Goal: Information Seeking & Learning: Learn about a topic

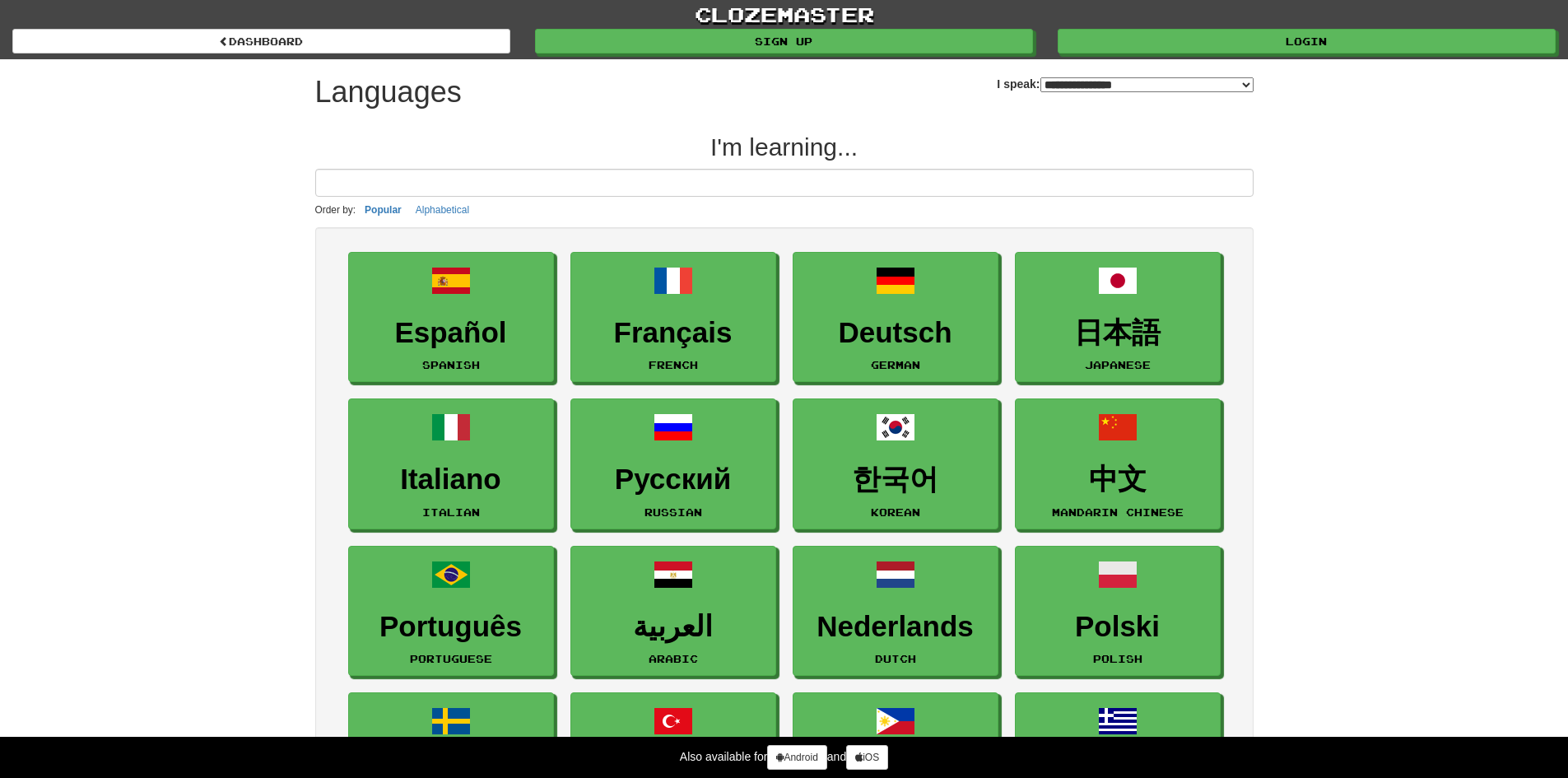
select select "*******"
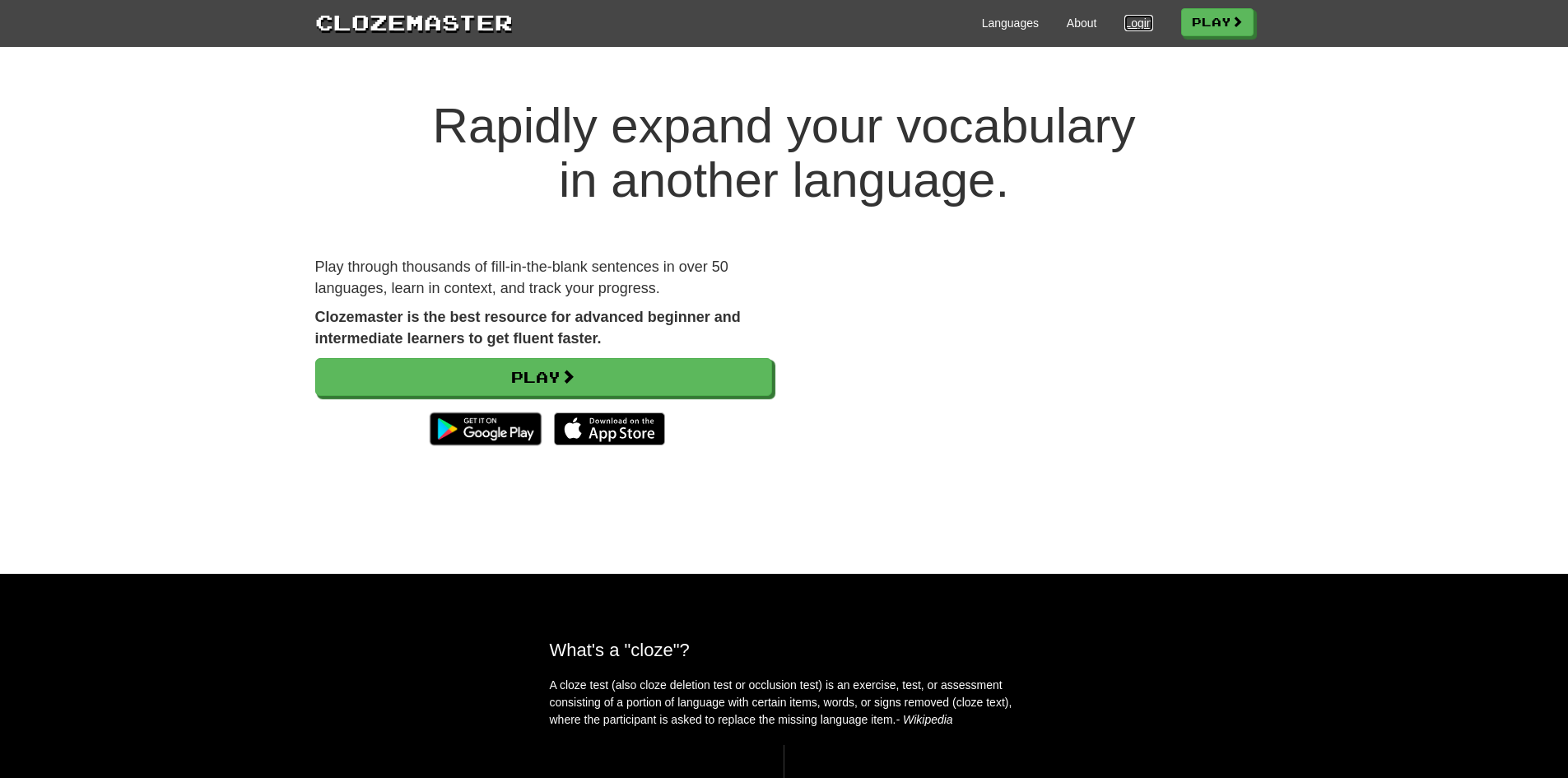
click at [1124, 19] on link "Login" at bounding box center [1139, 23] width 28 height 16
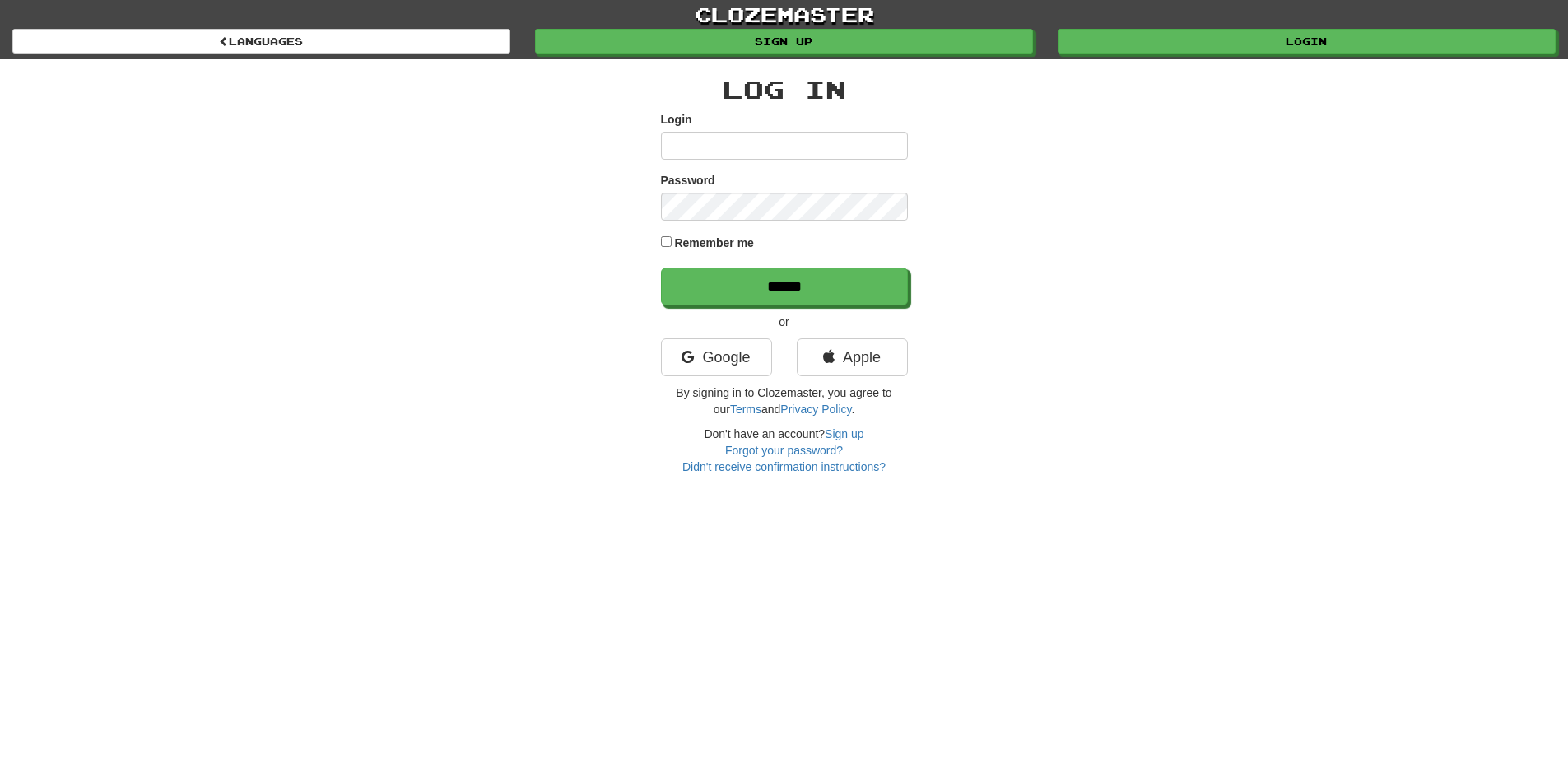
click at [860, 148] on input "Login" at bounding box center [784, 146] width 247 height 28
type input "**********"
click at [716, 244] on label "Remember me" at bounding box center [714, 242] width 80 height 16
click at [972, 213] on div "**********" at bounding box center [784, 267] width 963 height 415
drag, startPoint x: 956, startPoint y: 201, endPoint x: 932, endPoint y: 201, distance: 24.0
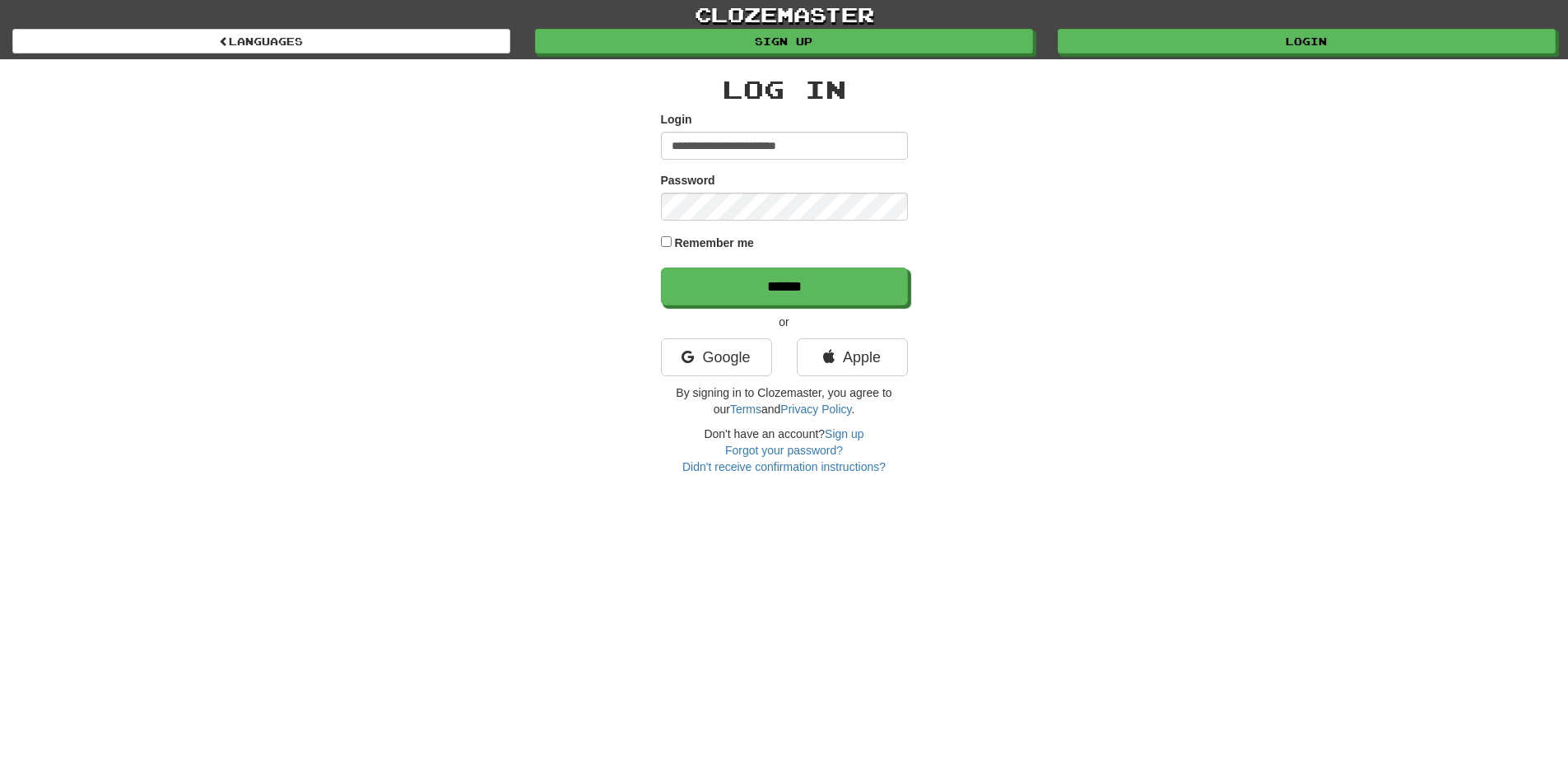
click at [932, 201] on div "**********" at bounding box center [784, 267] width 963 height 415
drag, startPoint x: 620, startPoint y: 211, endPoint x: 593, endPoint y: 203, distance: 28.2
click at [593, 203] on div "**********" at bounding box center [784, 267] width 963 height 415
click at [758, 284] on input "******" at bounding box center [785, 287] width 247 height 38
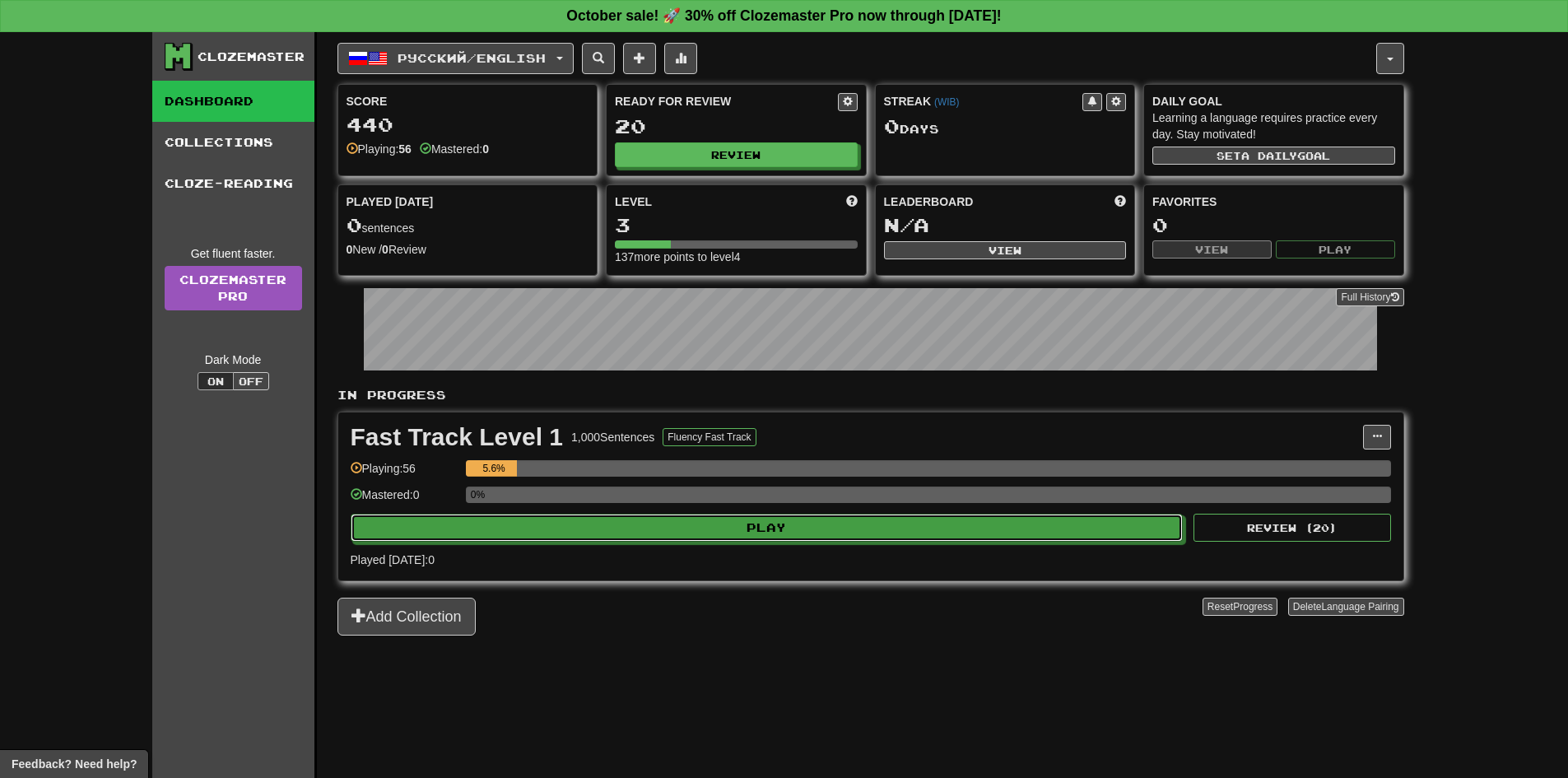
drag, startPoint x: 773, startPoint y: 538, endPoint x: 914, endPoint y: 588, distance: 149.6
click at [914, 588] on div "In Progress Fast Track Level 1 1,000 Sentences Fluency Fast Track Manage Senten…" at bounding box center [870, 511] width 1067 height 249
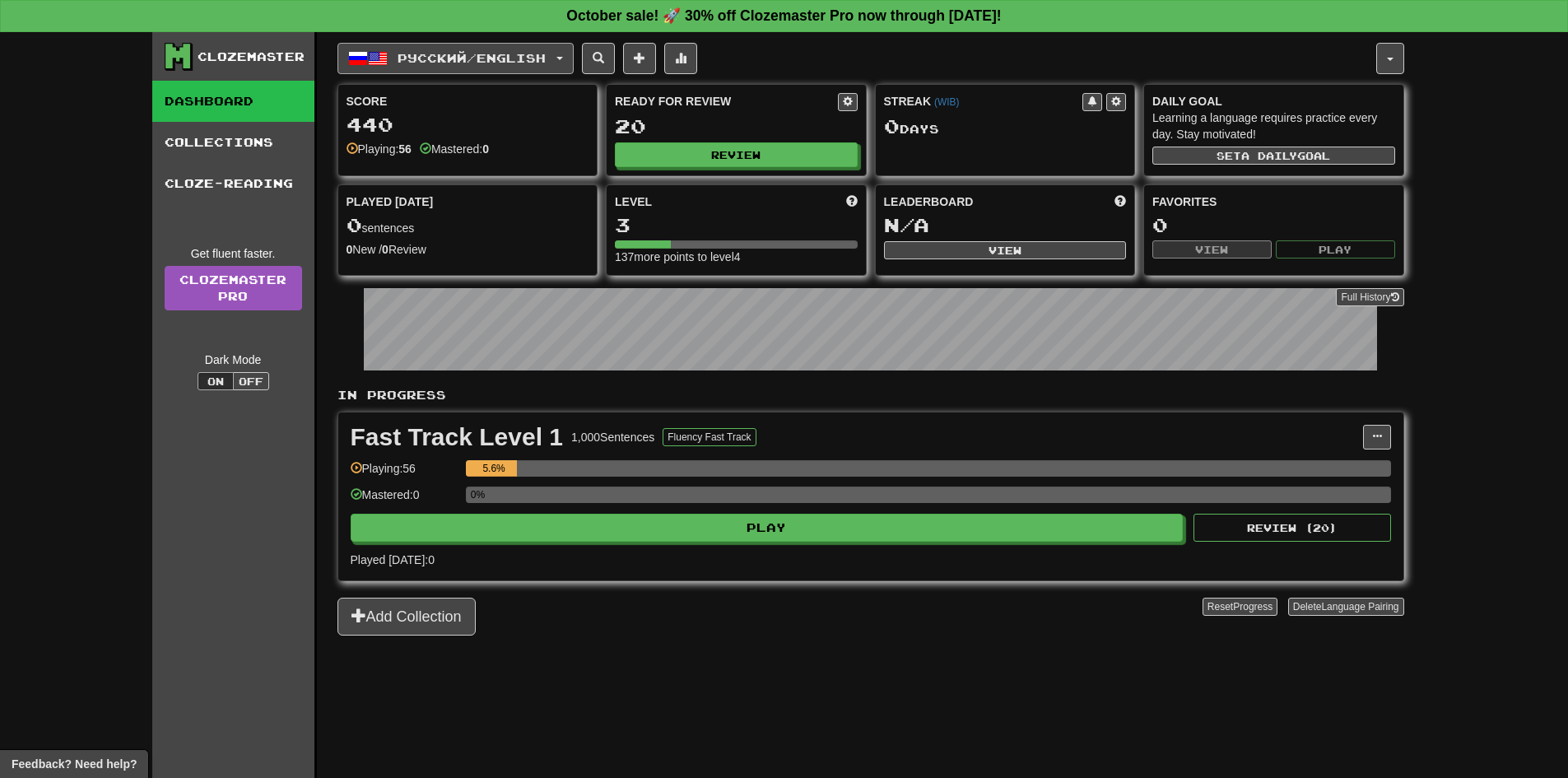
click at [466, 52] on span "Русский / English" at bounding box center [471, 57] width 148 height 14
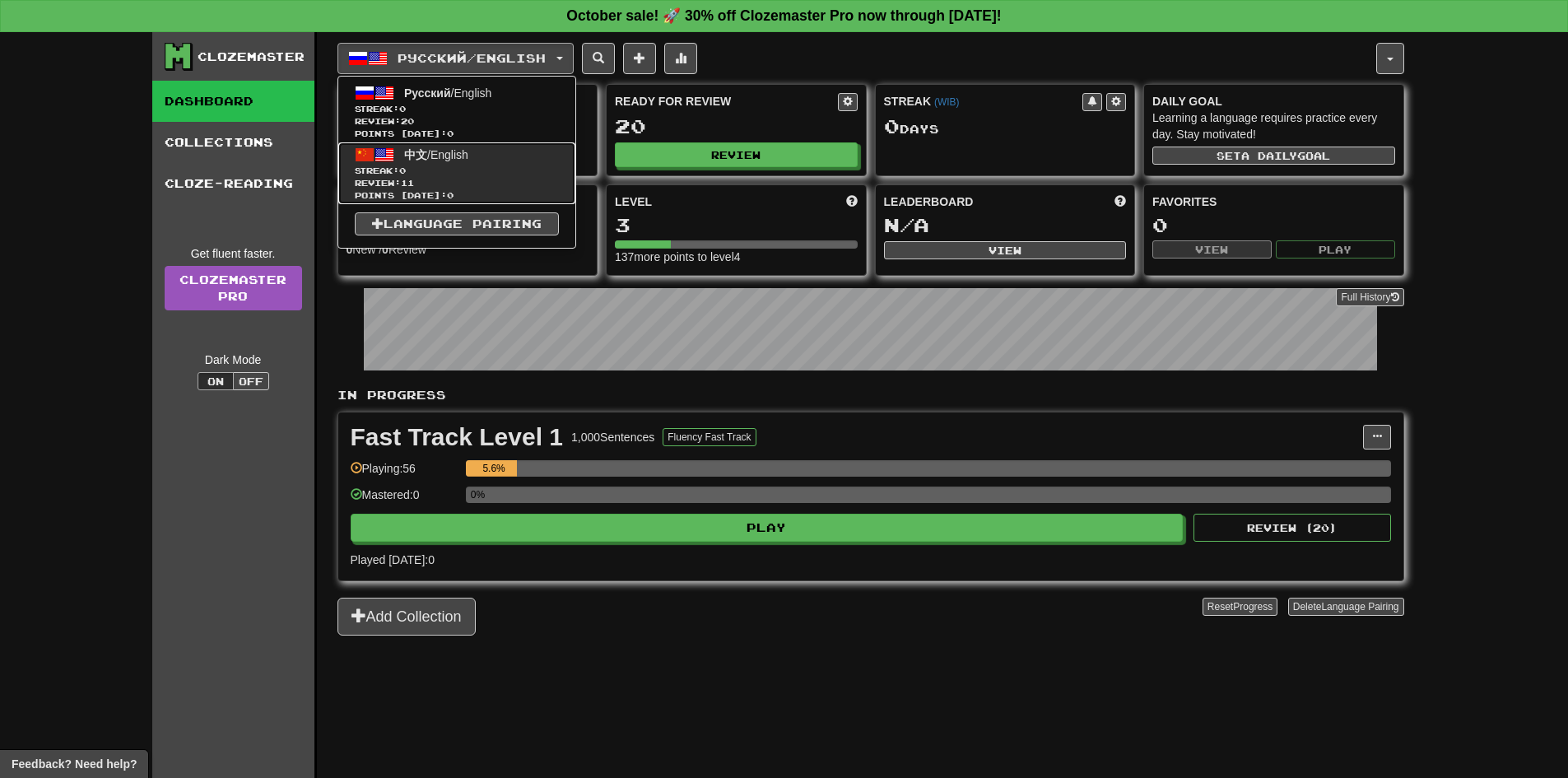
click at [552, 171] on span "Streak: 0" at bounding box center [457, 170] width 204 height 12
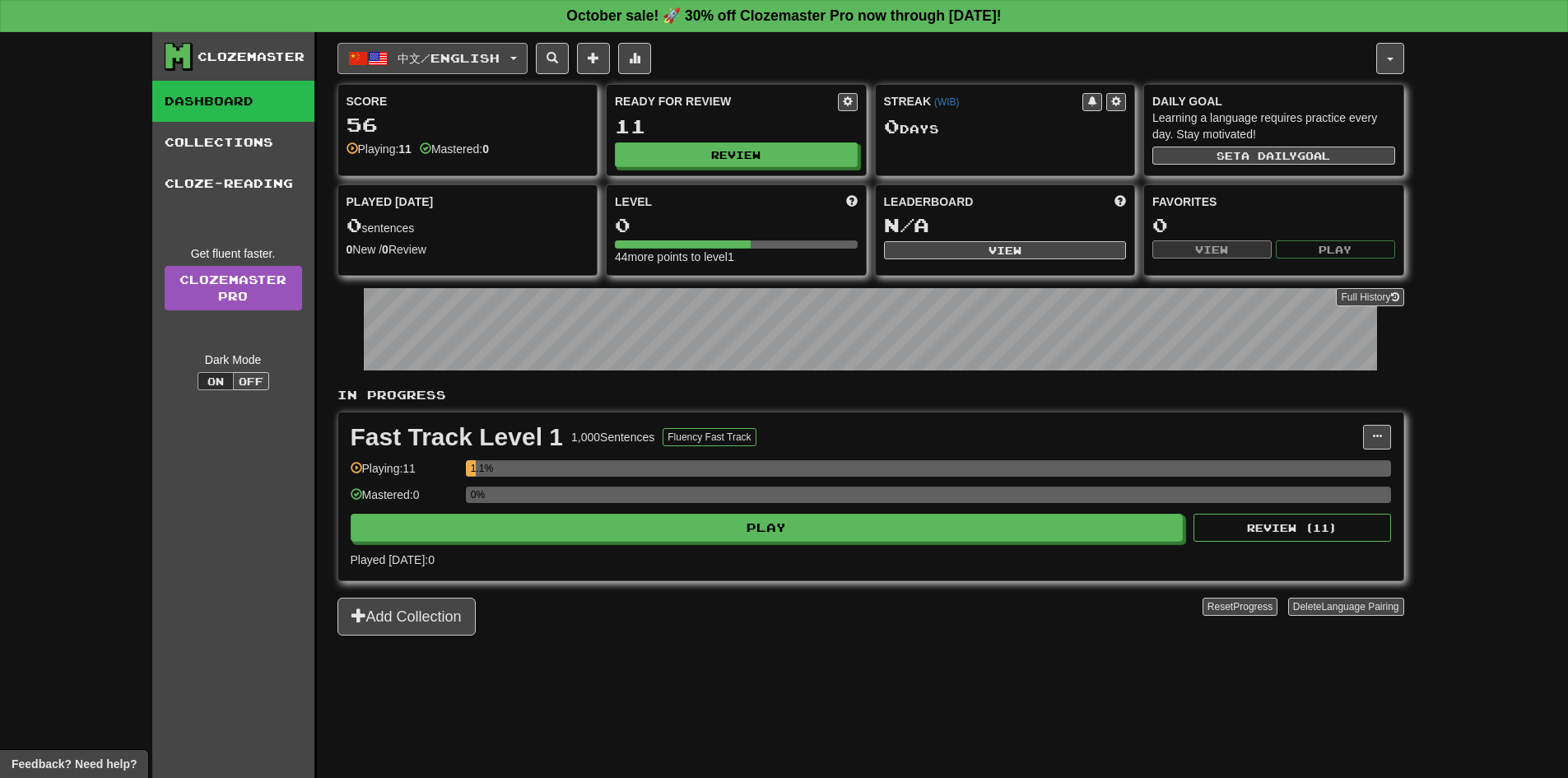
click at [496, 57] on button "中文 / English" at bounding box center [432, 57] width 190 height 31
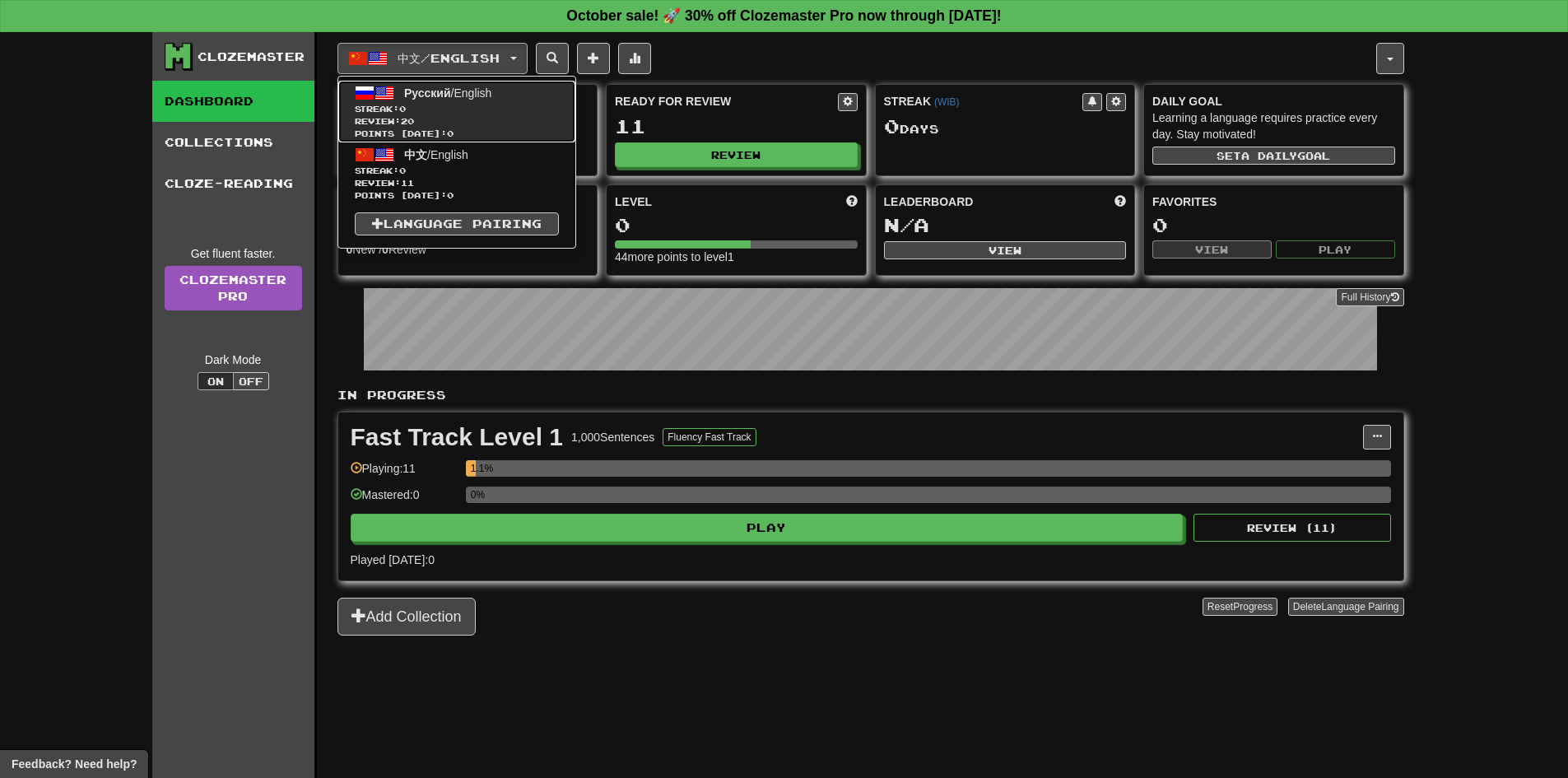
click at [518, 94] on link "Русский / English Streak: 0 Review: 20 Points today: 0" at bounding box center [457, 112] width 237 height 62
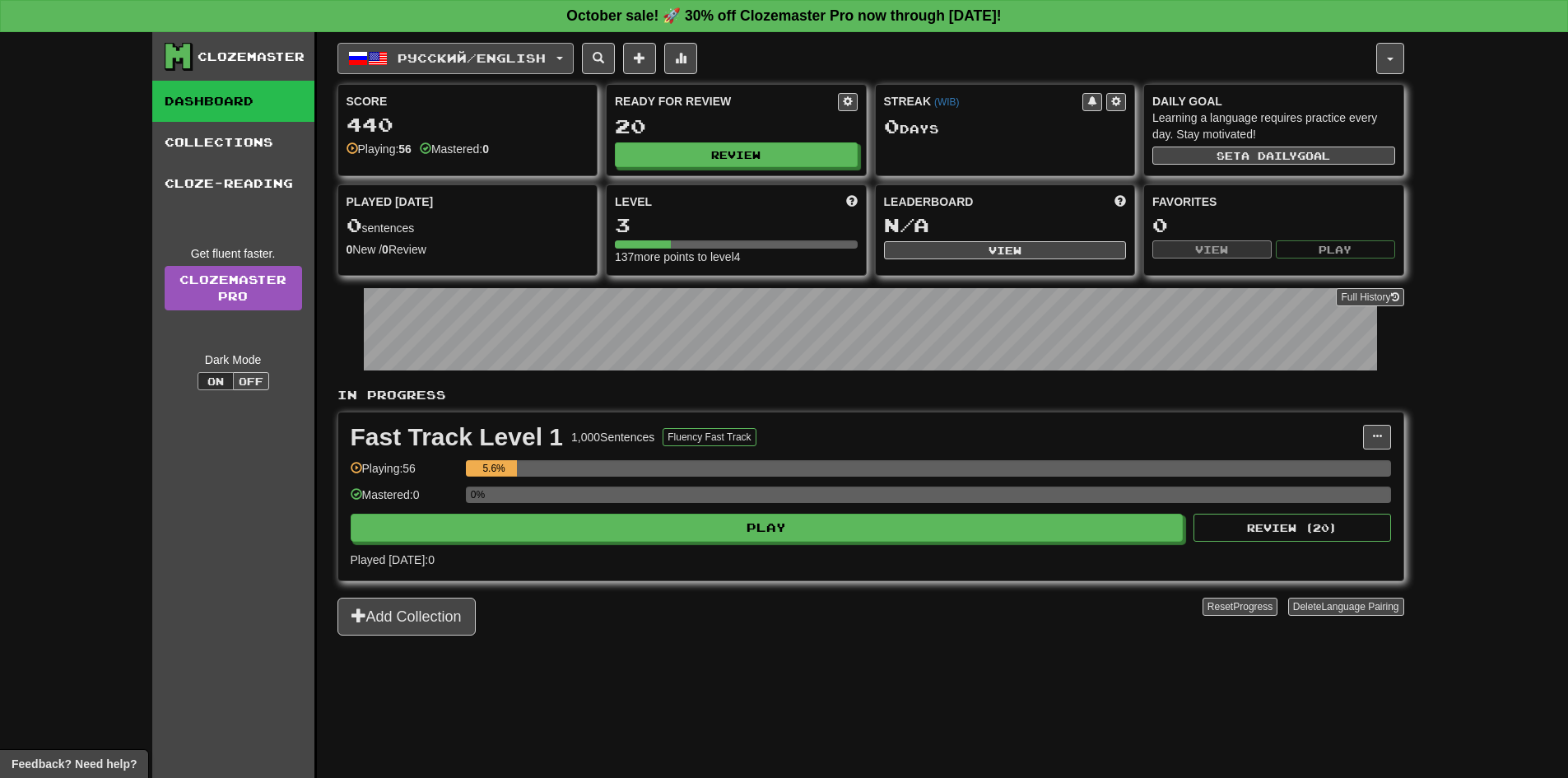
click at [495, 59] on span "Русский / English" at bounding box center [471, 57] width 148 height 14
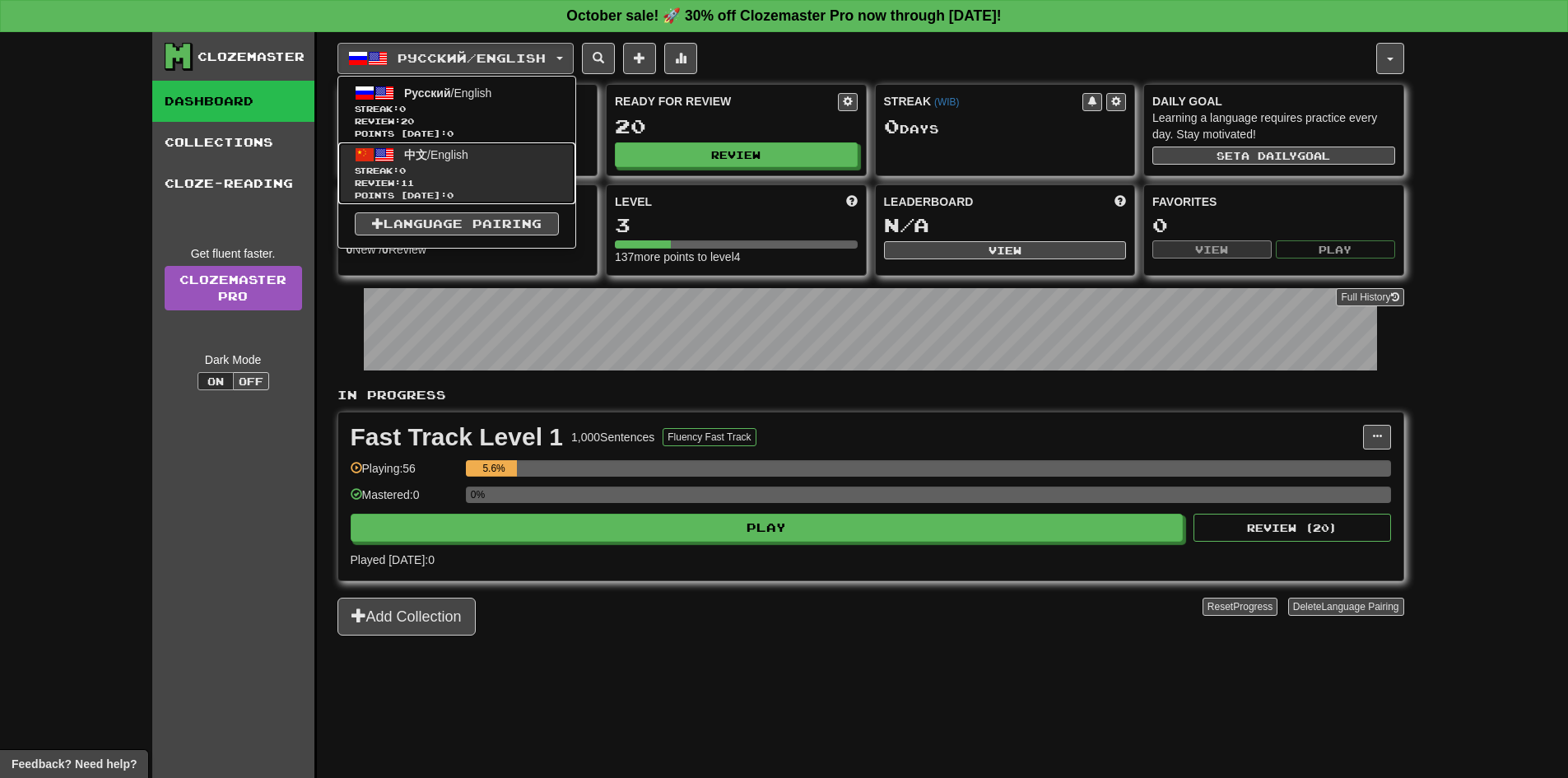
click at [482, 168] on span "Streak: 0" at bounding box center [457, 170] width 204 height 12
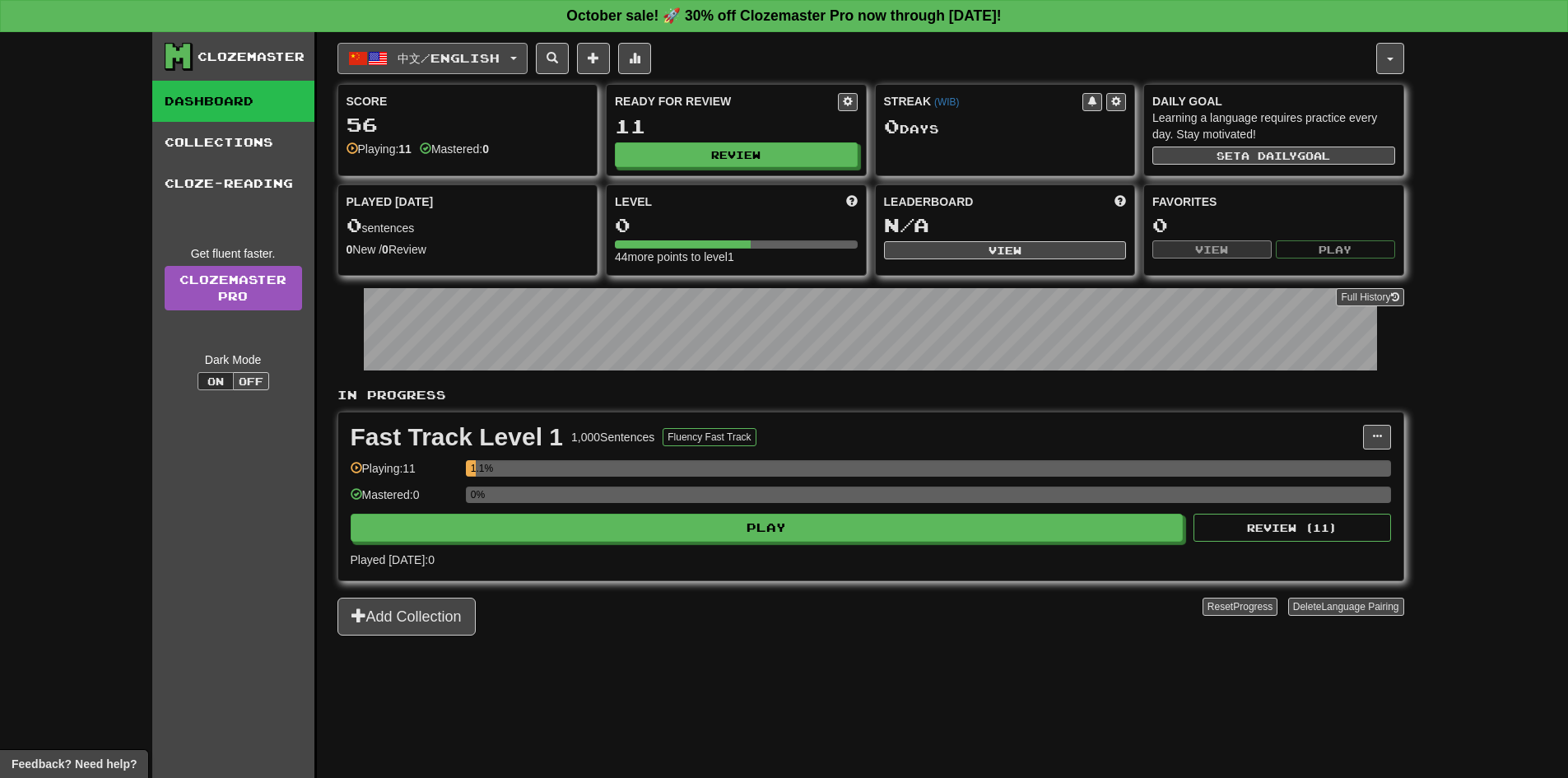
drag, startPoint x: 0, startPoint y: 0, endPoint x: 472, endPoint y: 46, distance: 474.2
click at [472, 46] on button "中文 / English" at bounding box center [432, 57] width 190 height 31
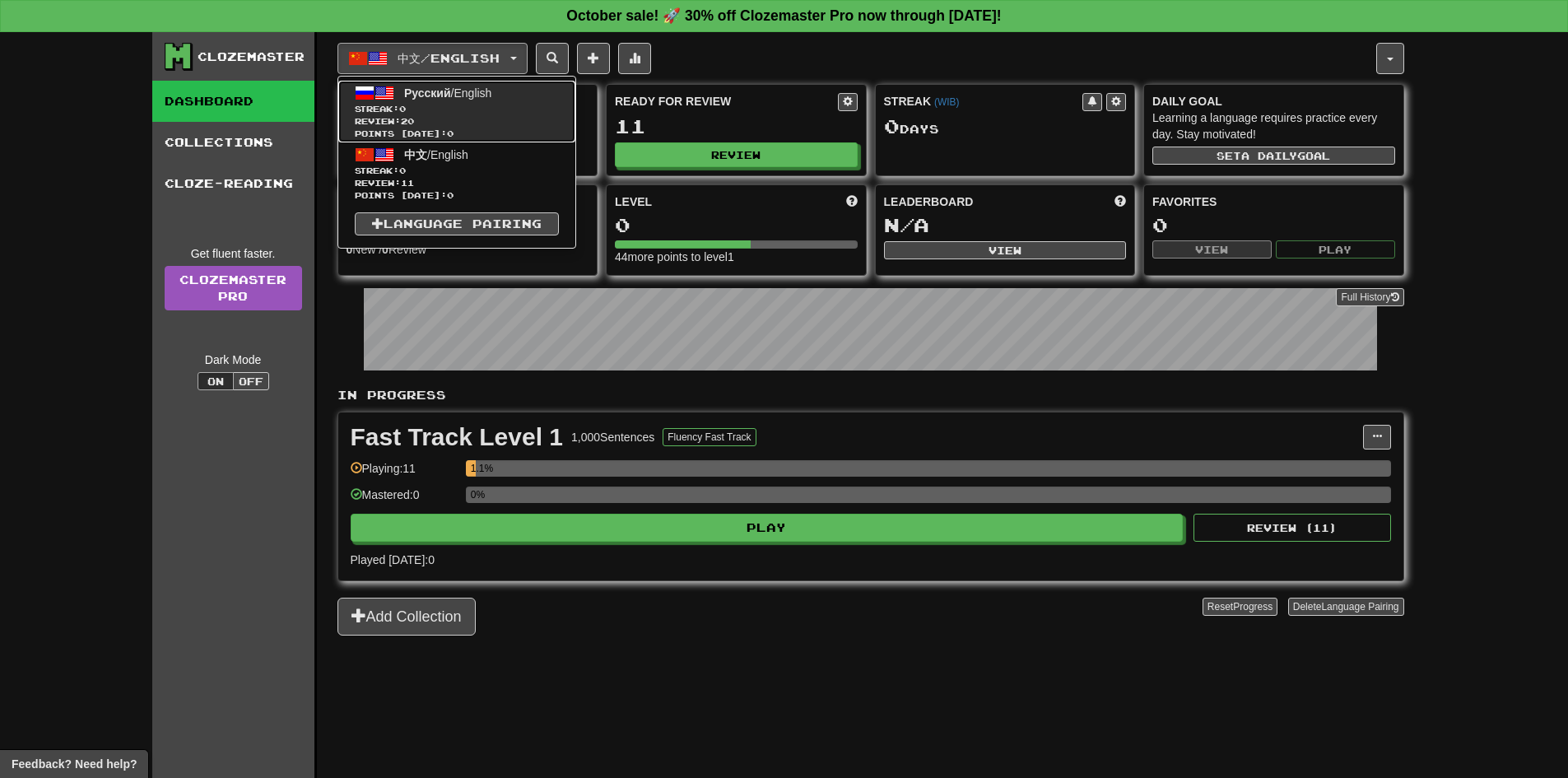
click at [470, 91] on span "Русский / English" at bounding box center [447, 93] width 88 height 13
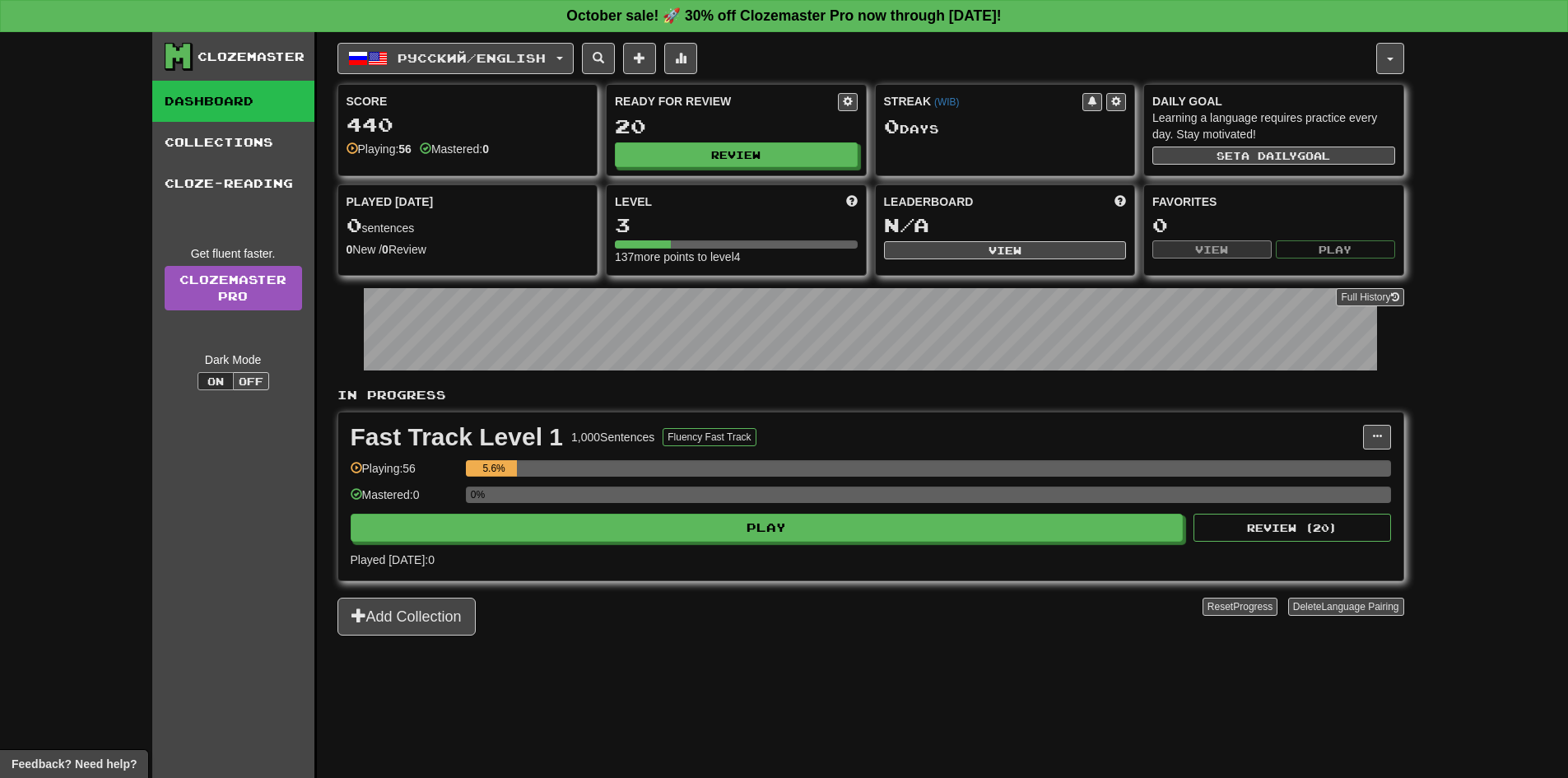
click at [974, 703] on div "Русский / English Русский / English Streak: 0 Review: 20 Points today: 0 中文 / E…" at bounding box center [870, 426] width 1067 height 787
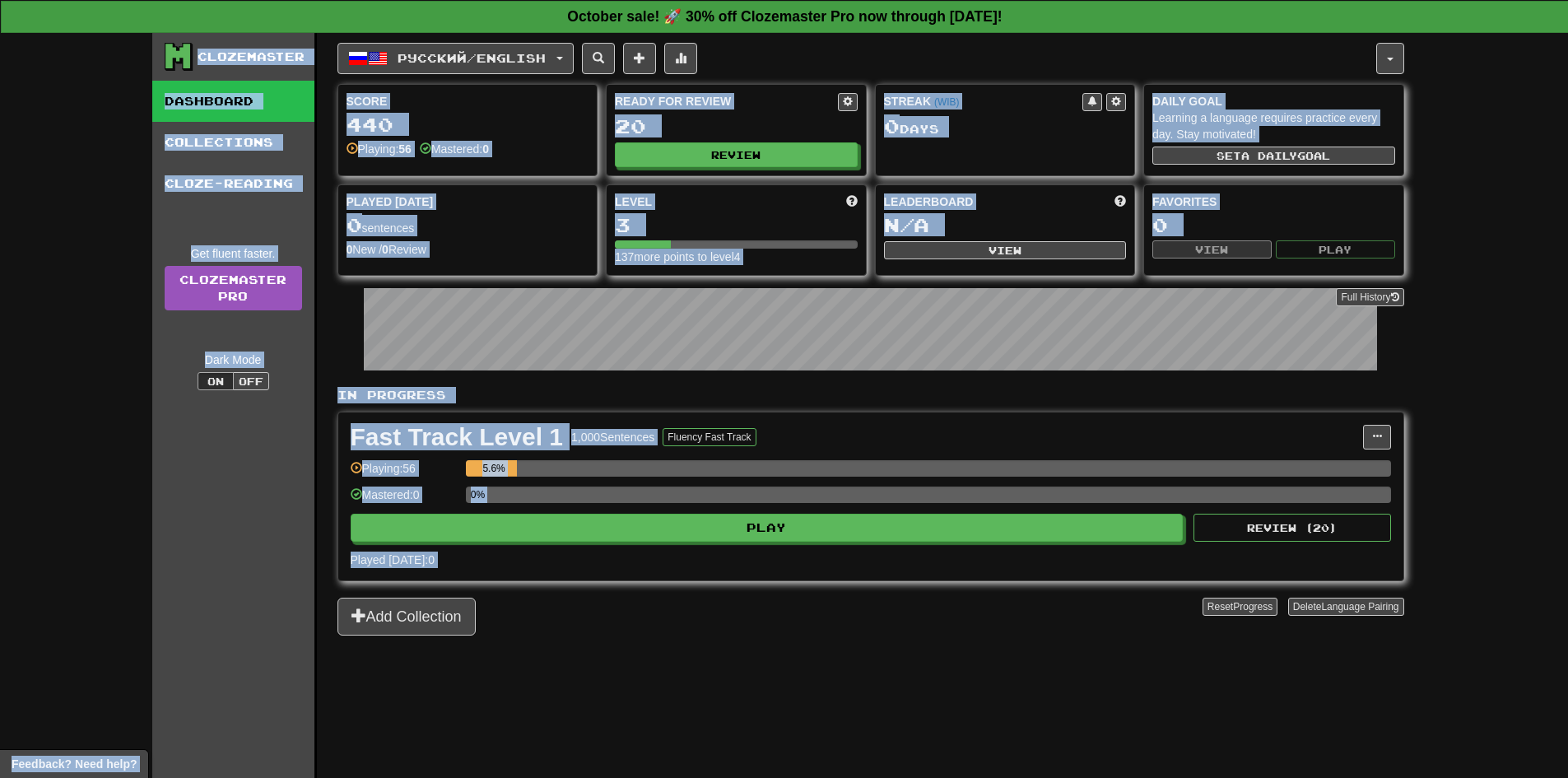
copy body "Clozemaster Dashboard Collections Cloze-Reading Get fluent faster. Clozemaster …"
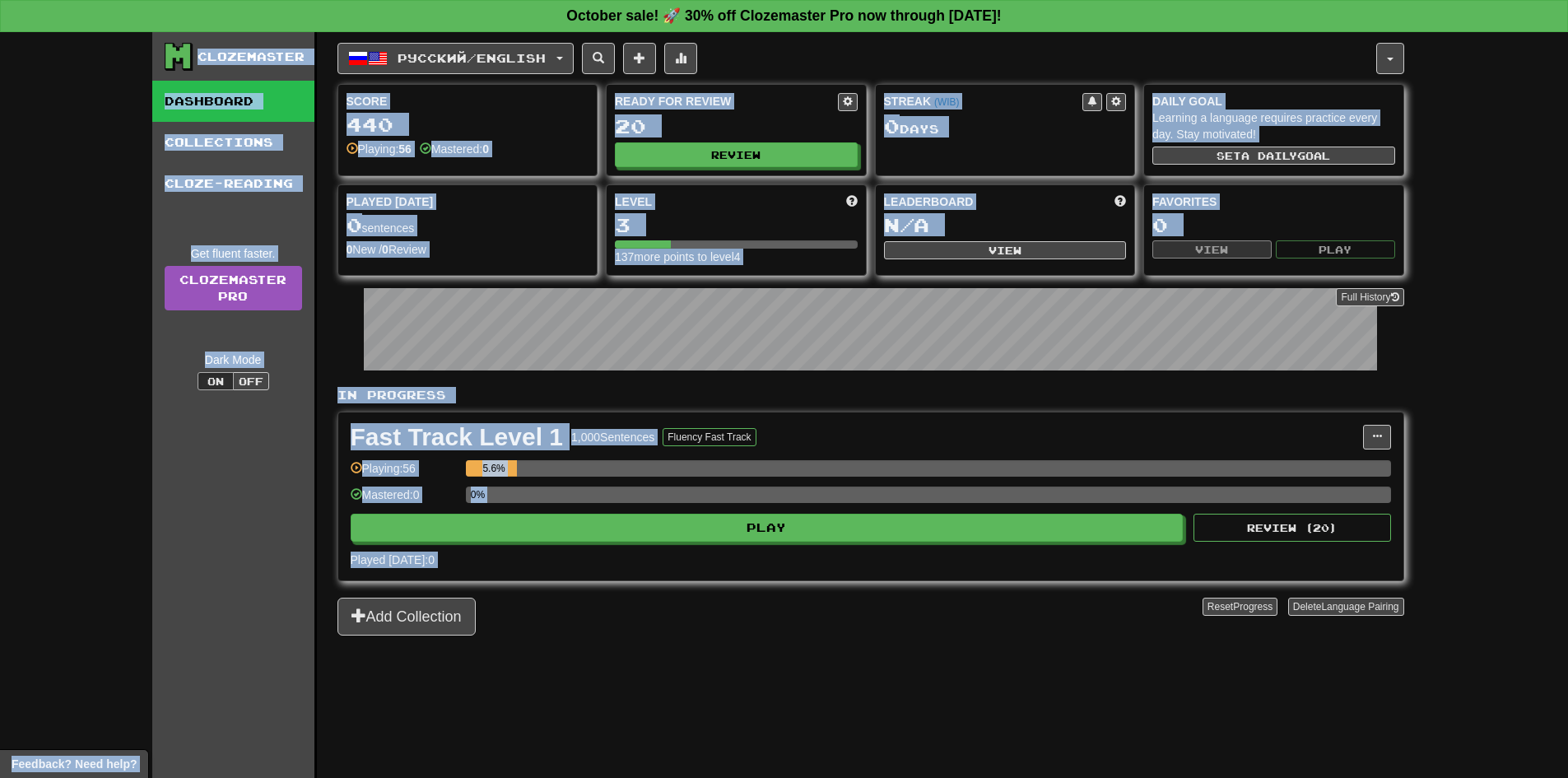
click at [0, 213] on div "Clozemaster Dashboard Collections Cloze-Reading Get fluent faster. Clozemaster …" at bounding box center [784, 405] width 1568 height 746
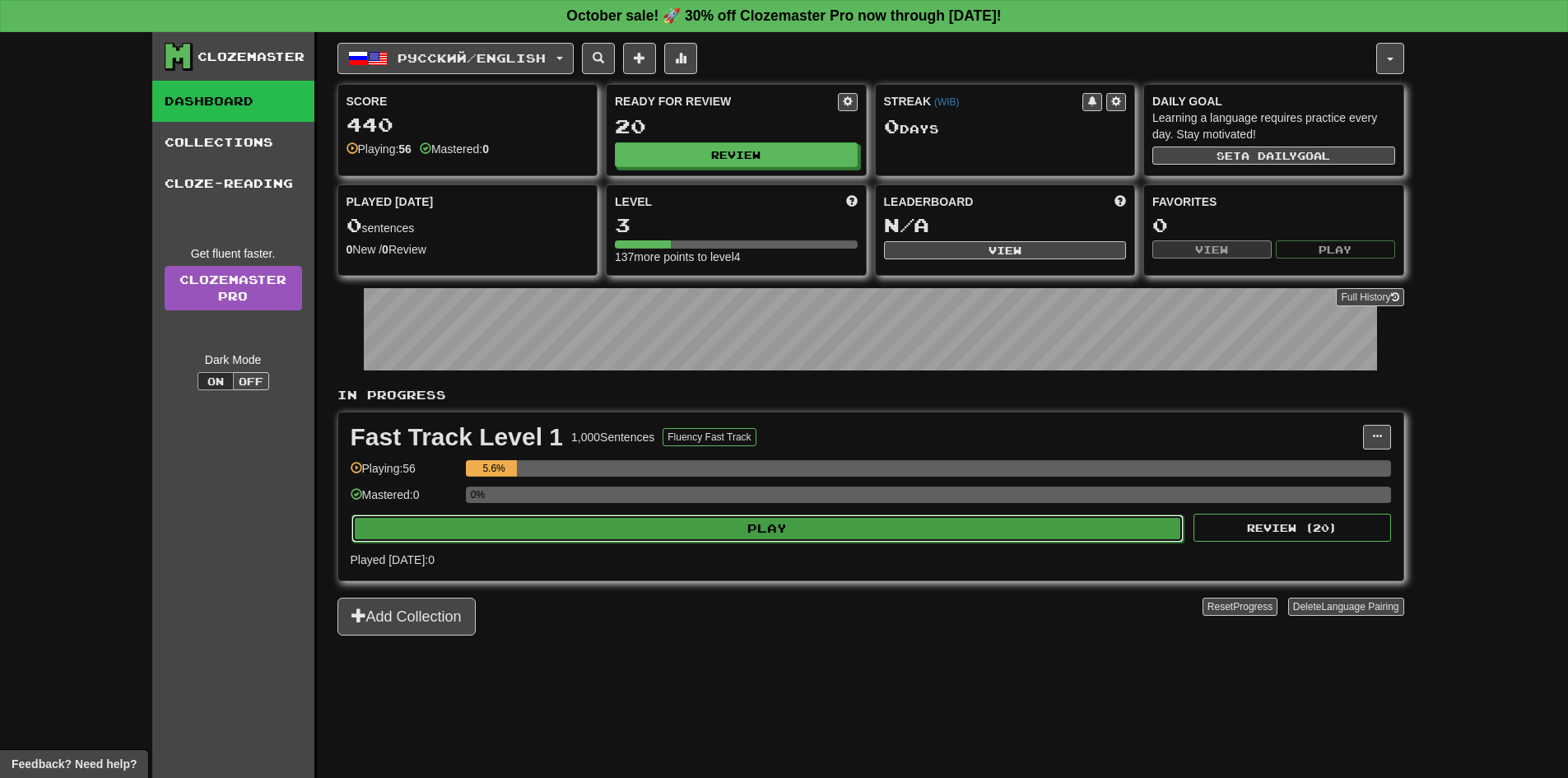
click at [974, 540] on button "Play" at bounding box center [768, 528] width 833 height 28
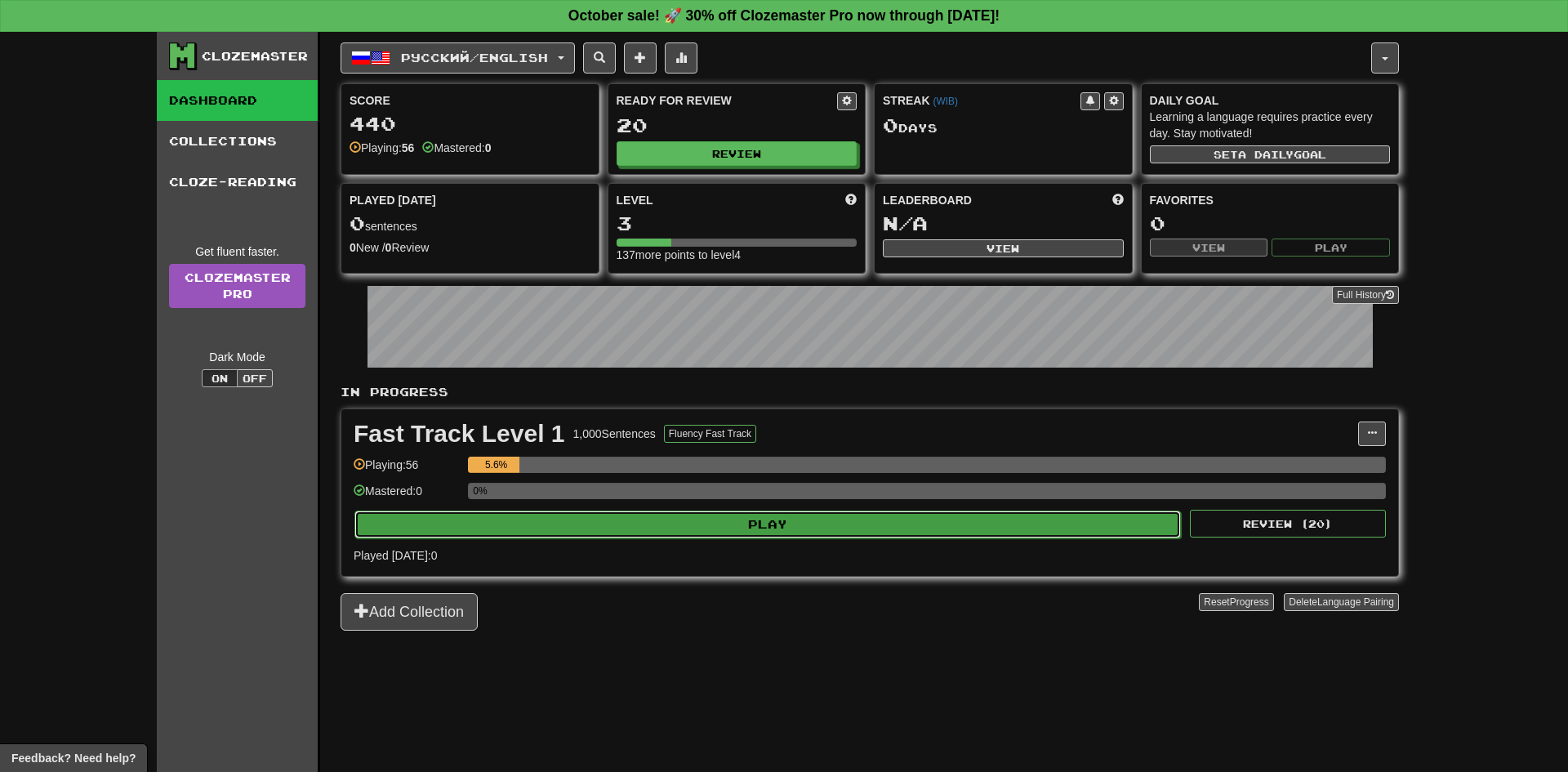
select select "**"
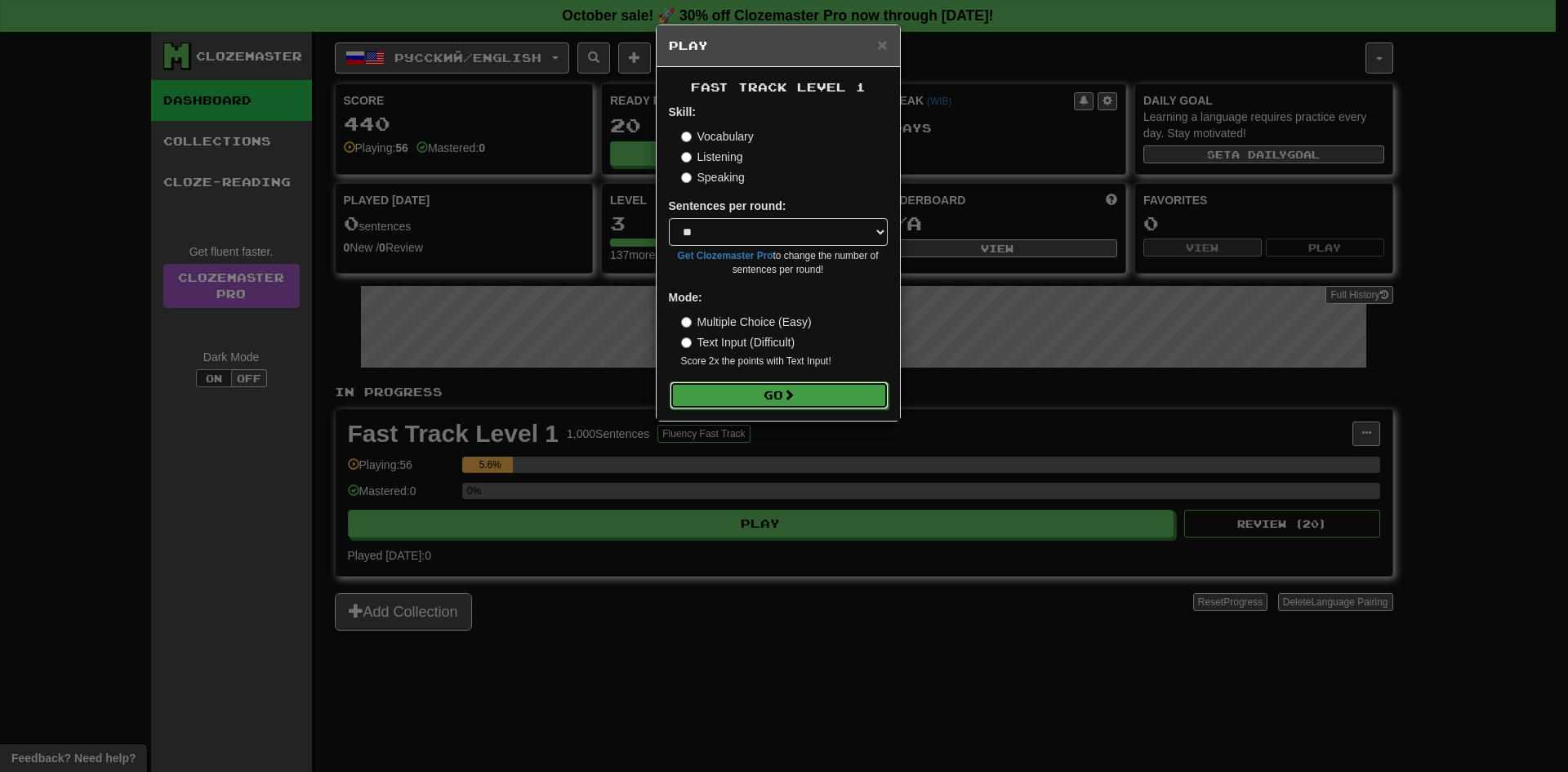
click at [795, 391] on span at bounding box center [789, 394] width 11 height 11
drag, startPoint x: 1199, startPoint y: 720, endPoint x: 1228, endPoint y: 727, distance: 29.8
click at [1199, 720] on div "× Play Fast Track Level 1 Skill: Vocabulary Listening Speaking Sentences per ro…" at bounding box center [784, 386] width 1568 height 772
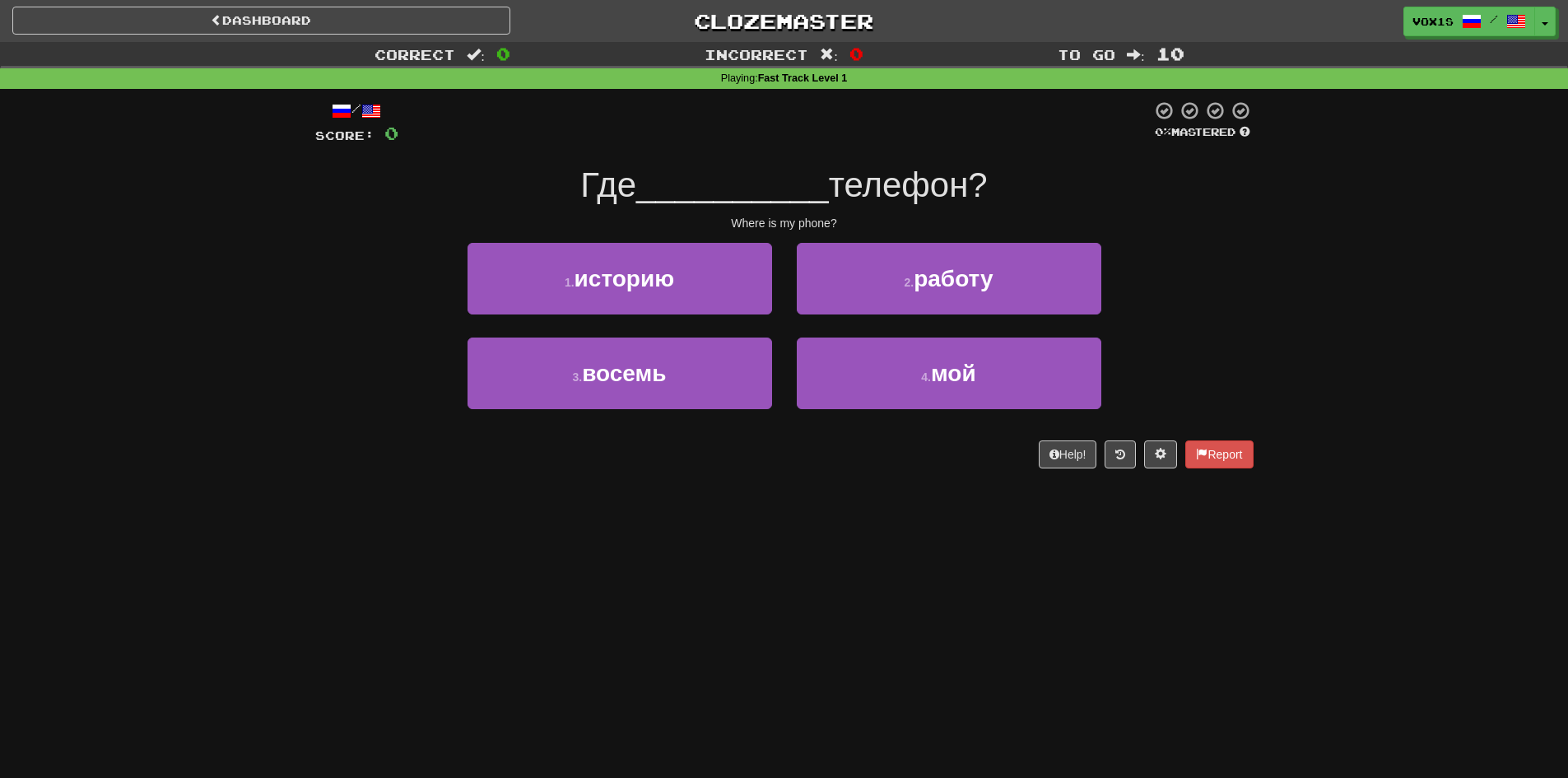
drag, startPoint x: 1293, startPoint y: 264, endPoint x: 1232, endPoint y: 257, distance: 61.4
click at [1240, 235] on div "/ Score: 0 0 % Mastered Где __________ телефон? Where is my phone? 1 . историю …" at bounding box center [784, 284] width 939 height 368
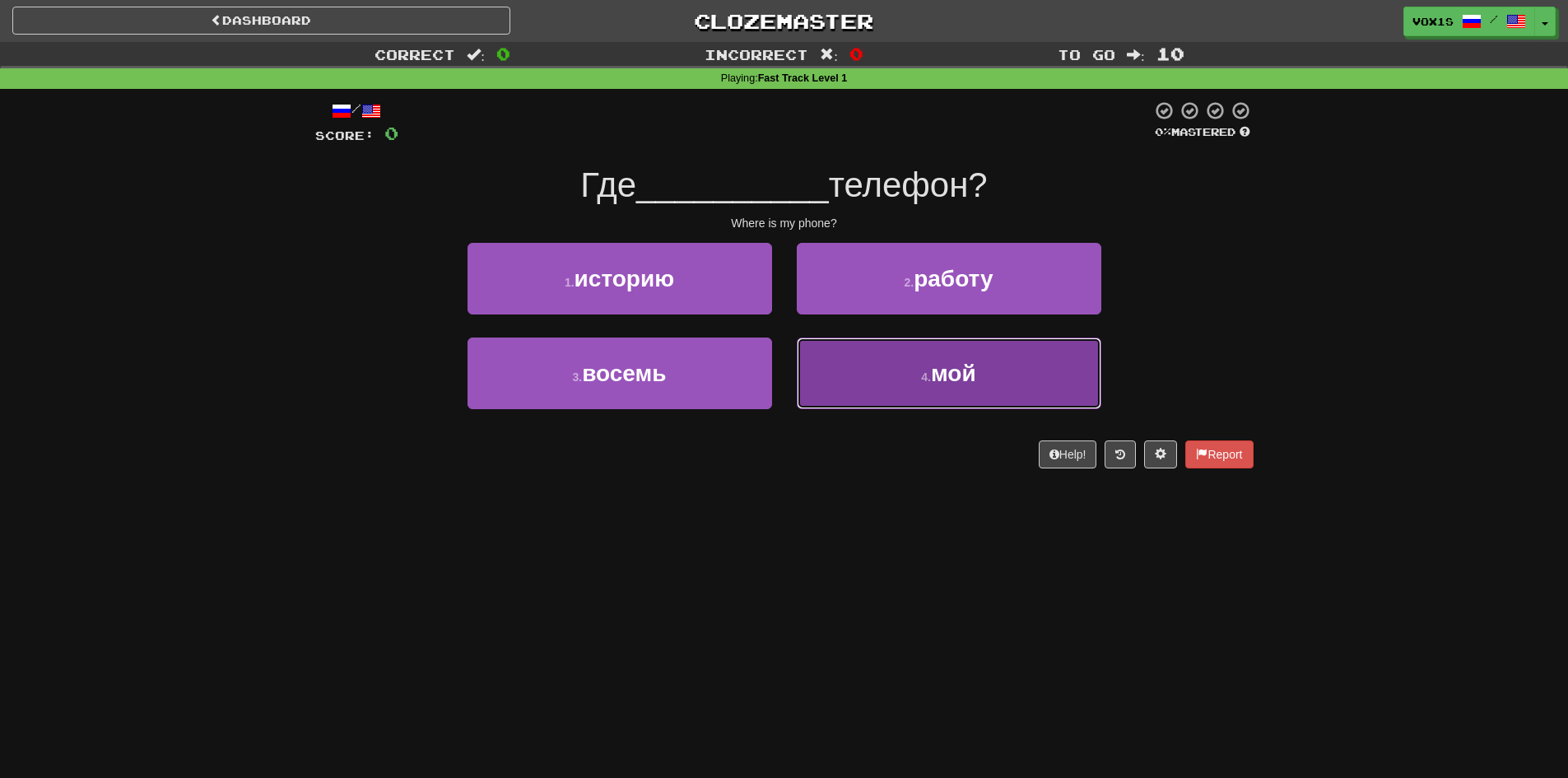
click at [965, 400] on button "4 . мой" at bounding box center [948, 373] width 304 height 72
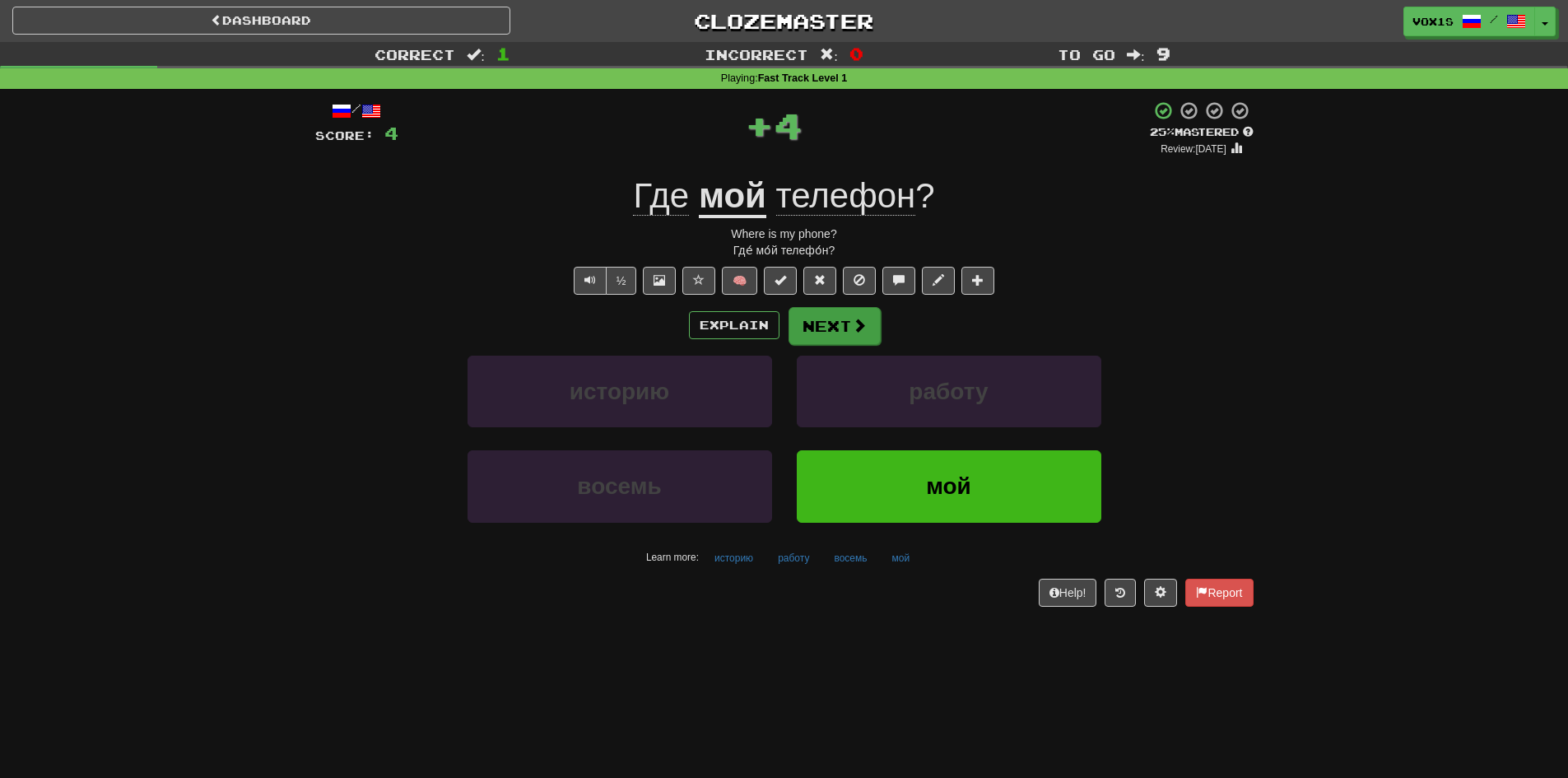
drag, startPoint x: 890, startPoint y: 346, endPoint x: 875, endPoint y: 342, distance: 15.5
click at [886, 345] on div "Explain Next историю работу восемь мой Learn more: историю работу восемь мой" at bounding box center [784, 438] width 939 height 265
click at [864, 340] on button "Next" at bounding box center [834, 326] width 92 height 38
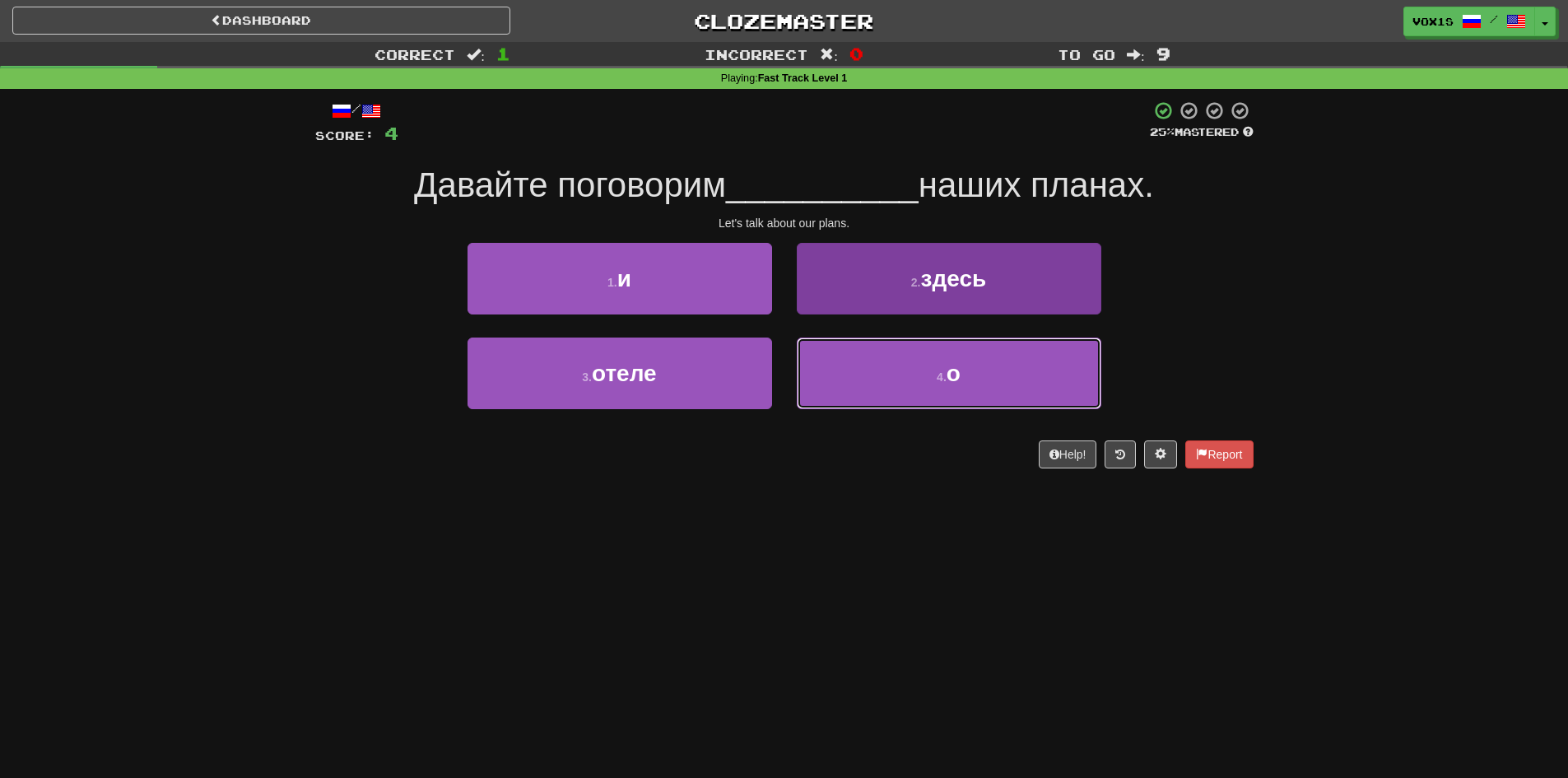
click at [926, 374] on button "4 . о" at bounding box center [948, 373] width 304 height 72
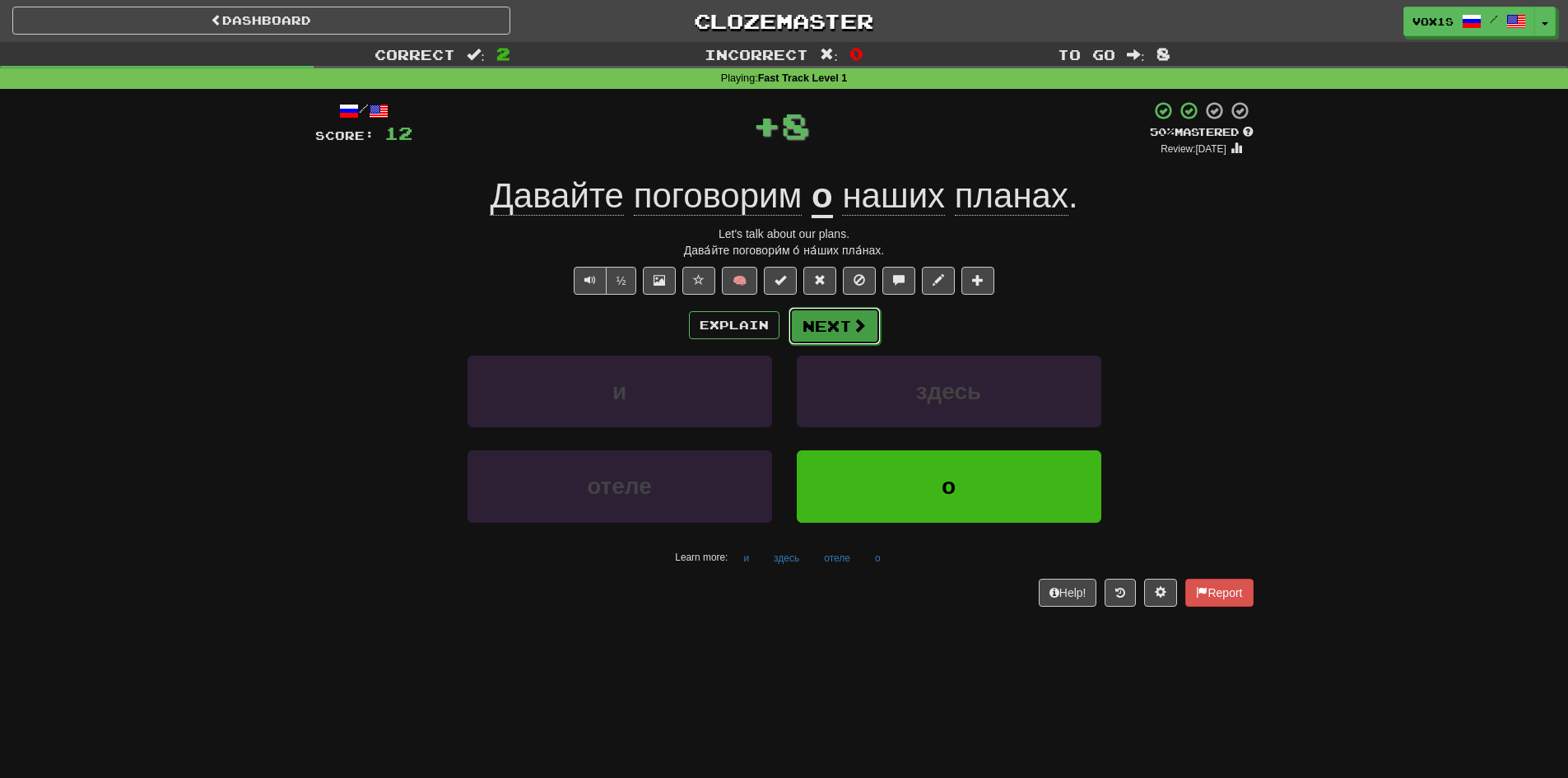
click at [828, 326] on button "Next" at bounding box center [834, 326] width 92 height 38
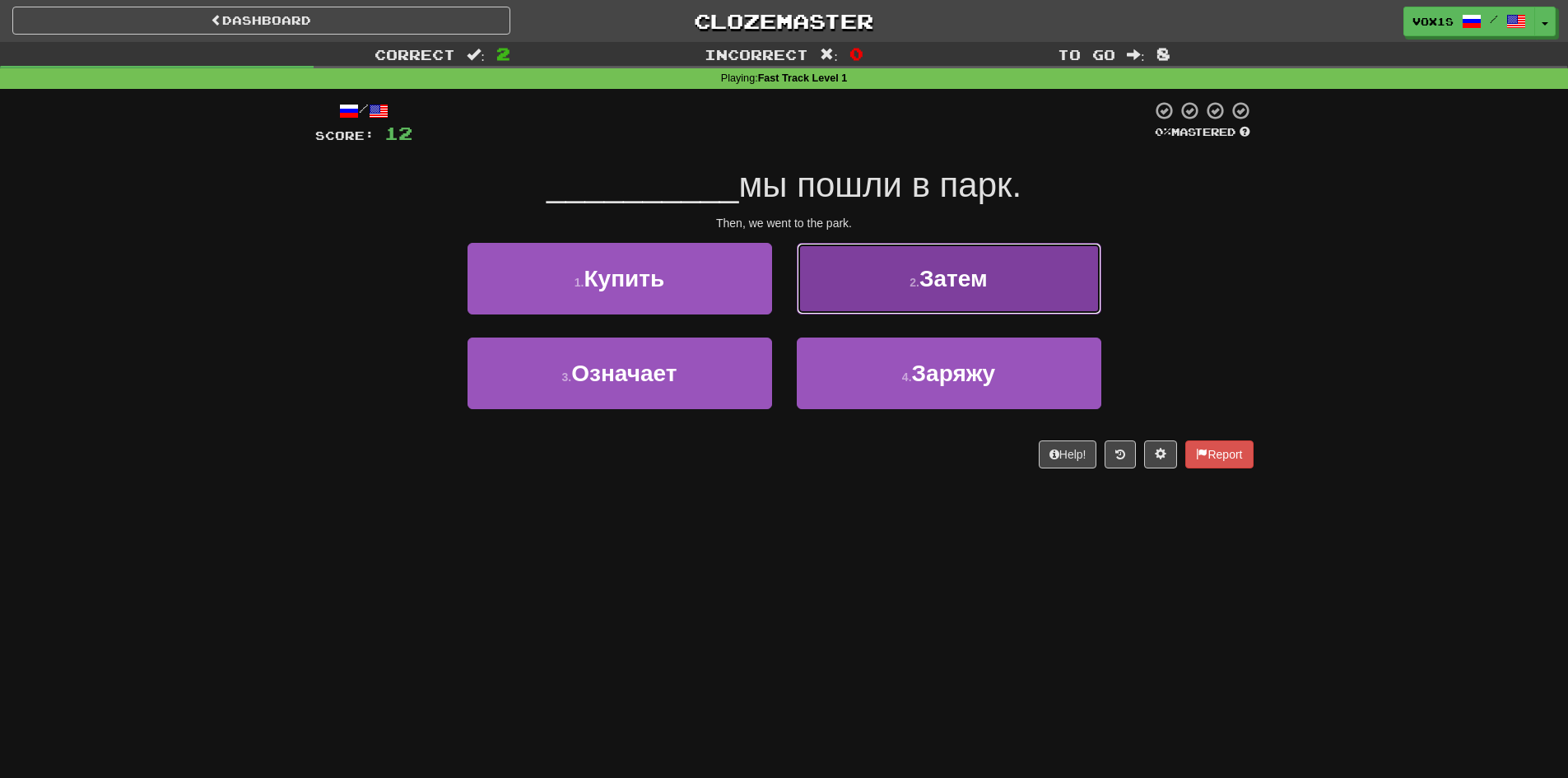
click at [872, 299] on button "2 . Затем" at bounding box center [948, 279] width 304 height 72
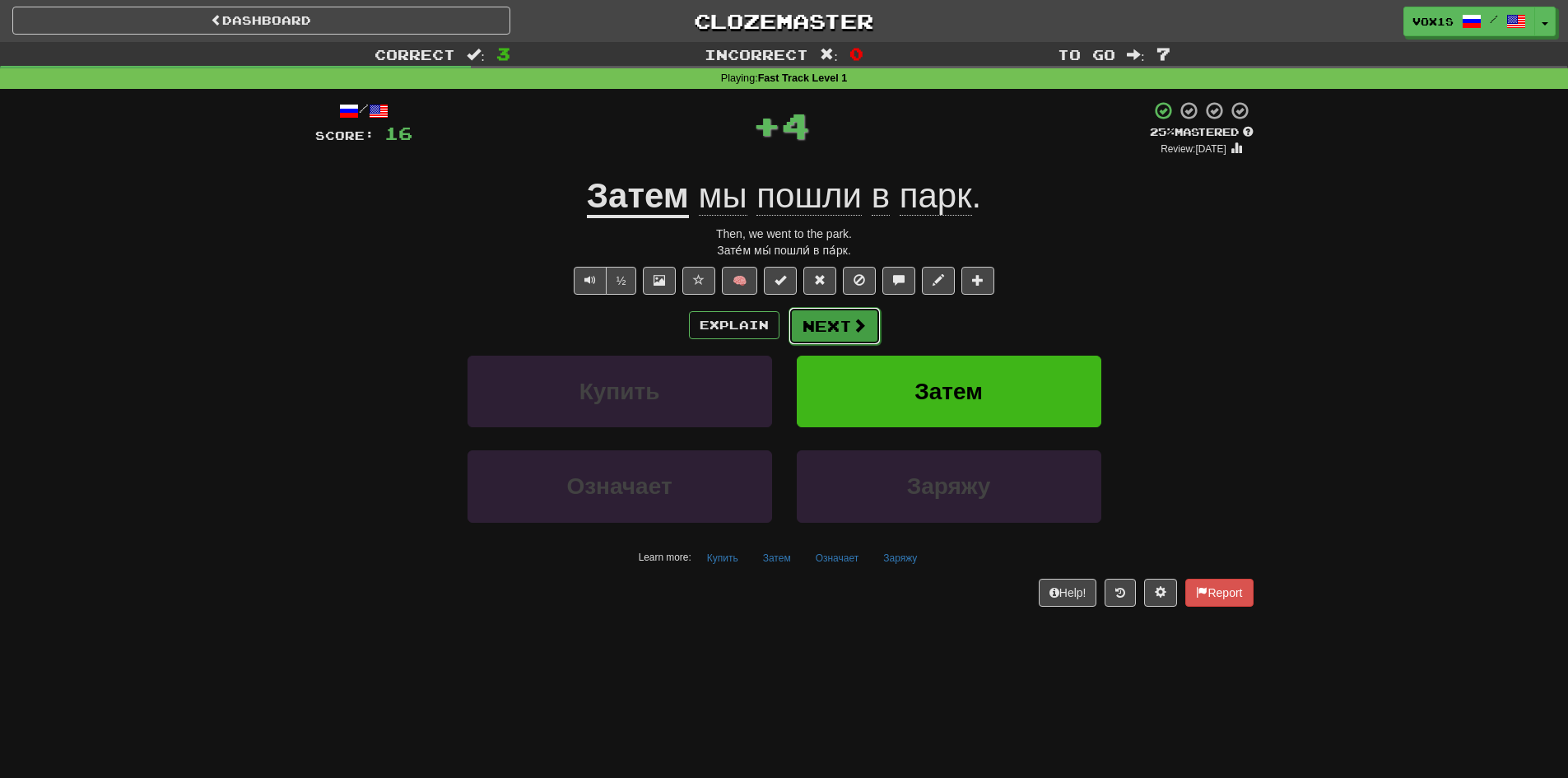
click at [862, 331] on span at bounding box center [860, 325] width 15 height 15
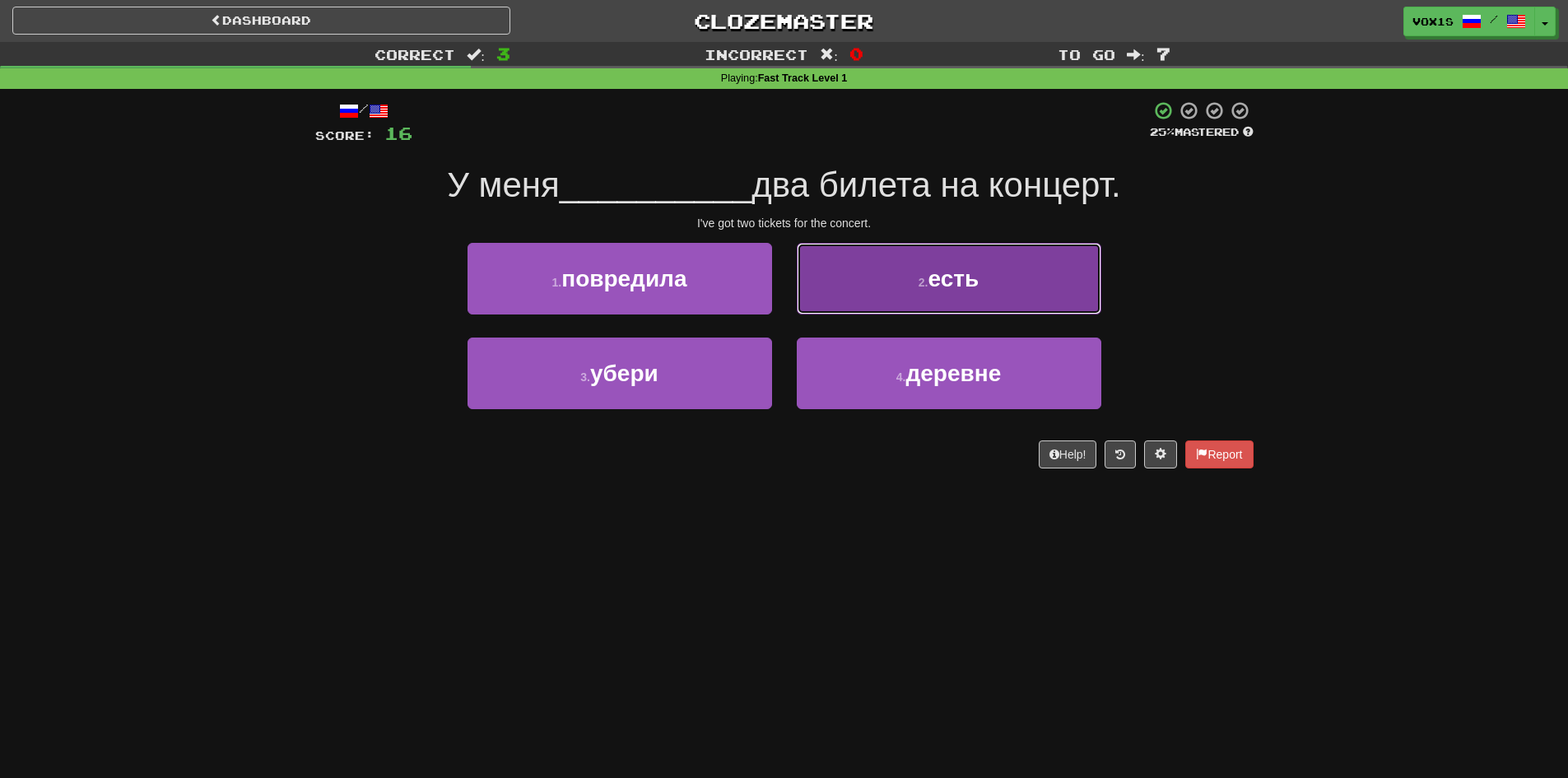
click at [973, 277] on span "есть" at bounding box center [953, 278] width 51 height 25
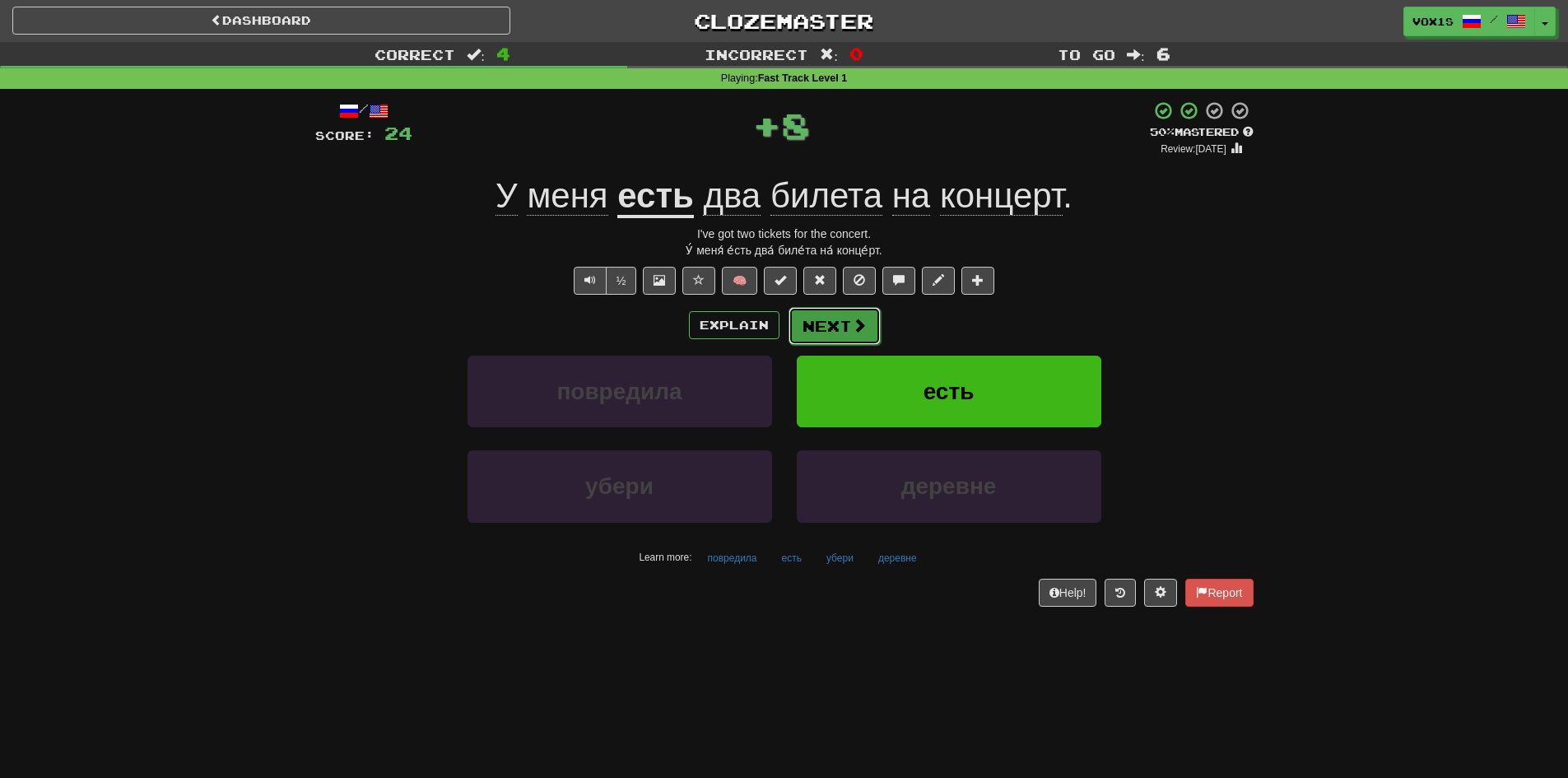
click at [850, 334] on button "Next" at bounding box center [834, 326] width 92 height 38
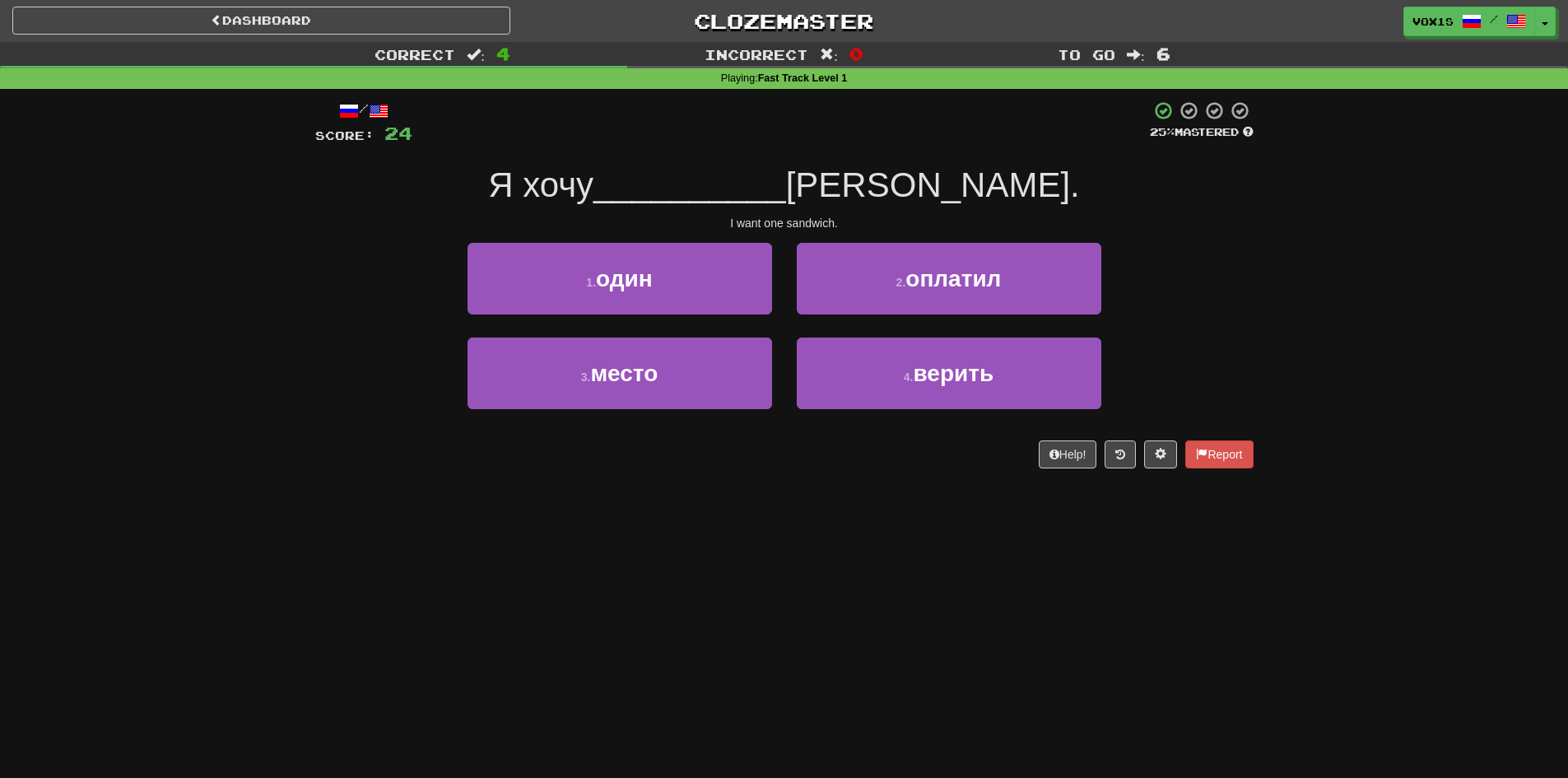
click at [1396, 204] on div "Correct : 4 Incorrect : 0 To go : 6 Playing : Fast Track Level 1 / Score: 24 25…" at bounding box center [784, 267] width 1568 height 449
drag, startPoint x: 1409, startPoint y: 156, endPoint x: 1402, endPoint y: 127, distance: 29.8
click at [1403, 127] on div "Correct : 4 Incorrect : 0 To go : 6 Playing : Fast Track Level 1 / Score: 24 25…" at bounding box center [784, 267] width 1568 height 449
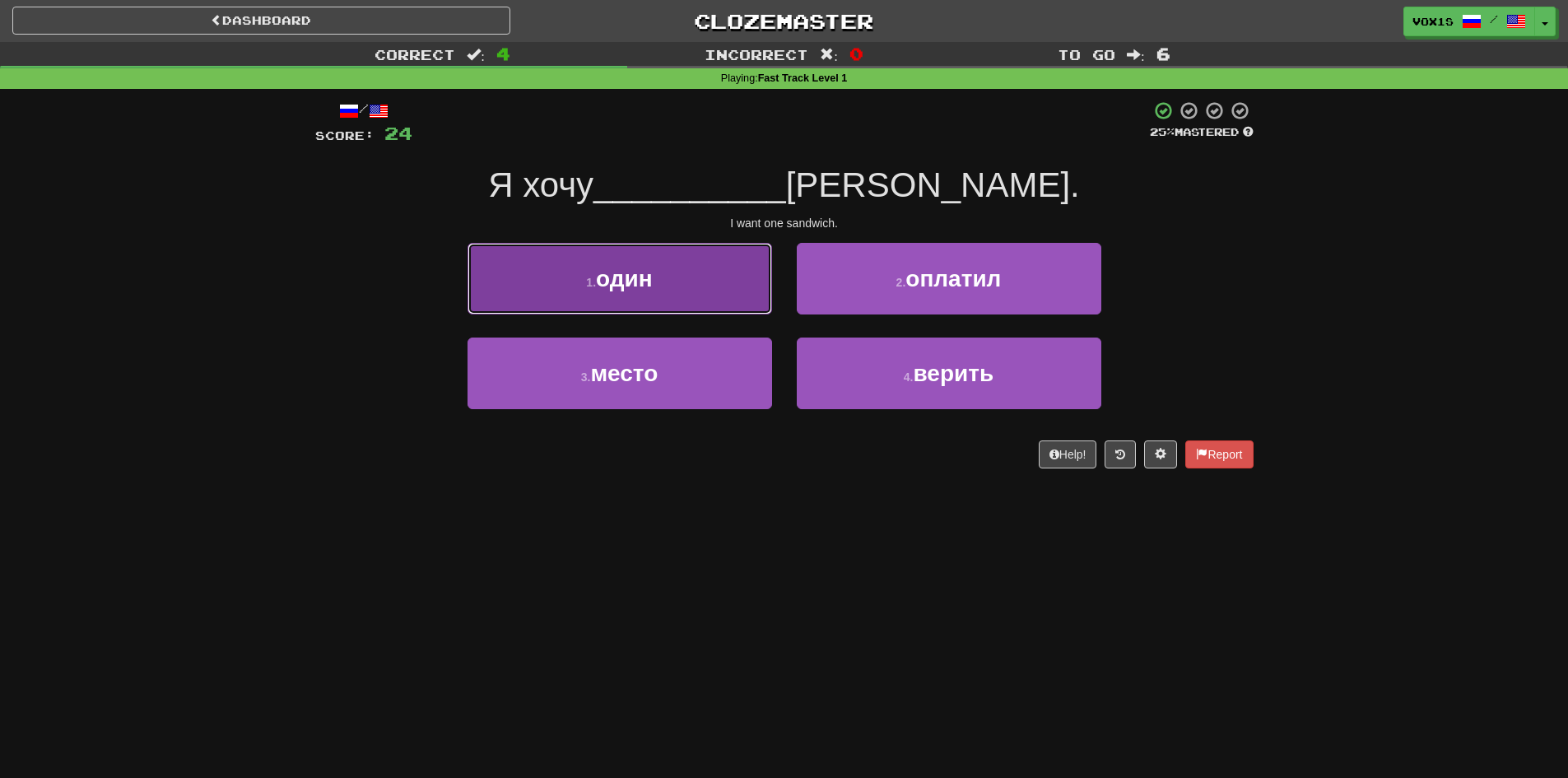
click at [646, 265] on button "1 . один" at bounding box center [620, 279] width 304 height 72
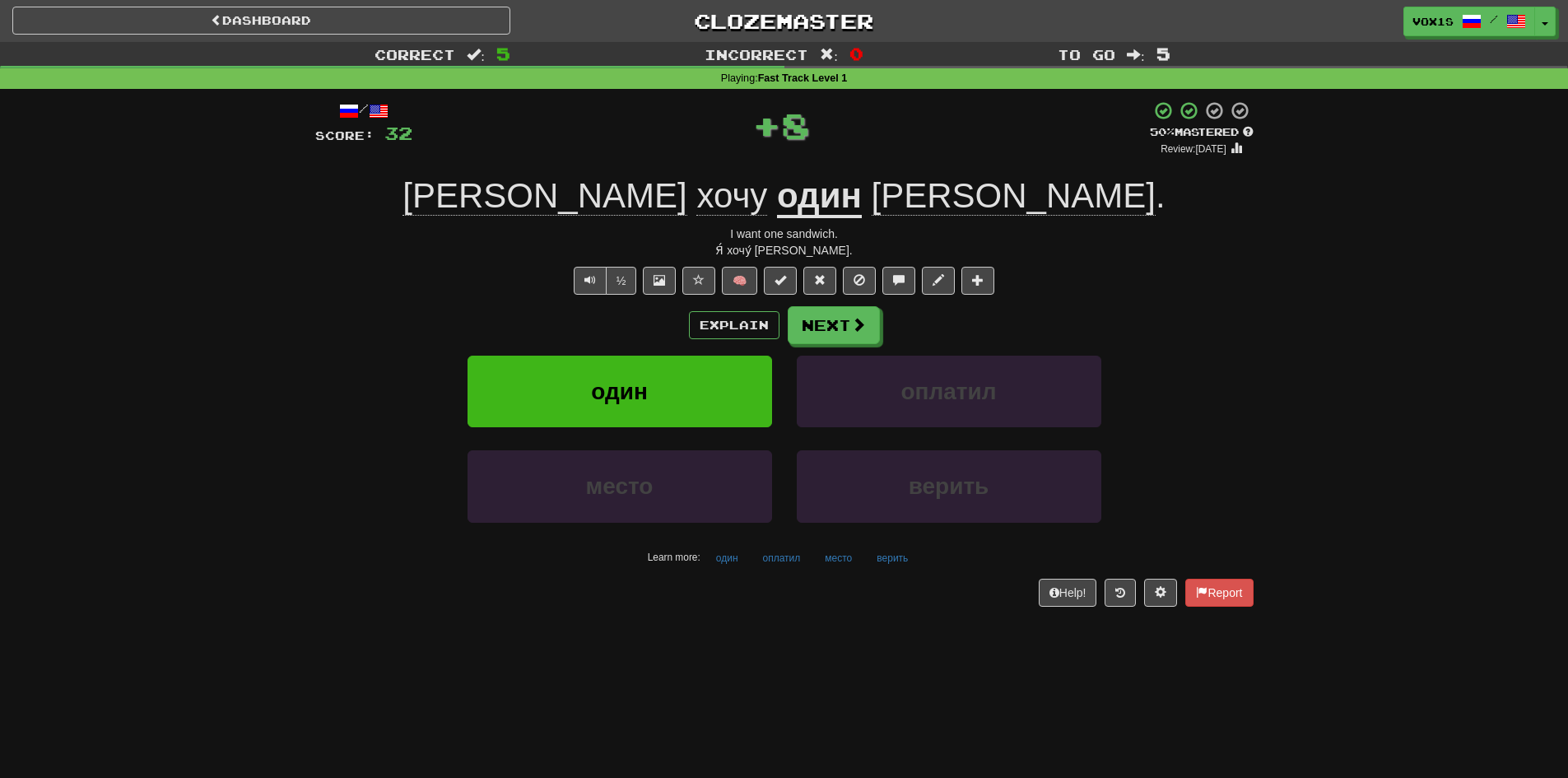
click at [903, 191] on span "сэндвич" at bounding box center [1014, 196] width 284 height 40
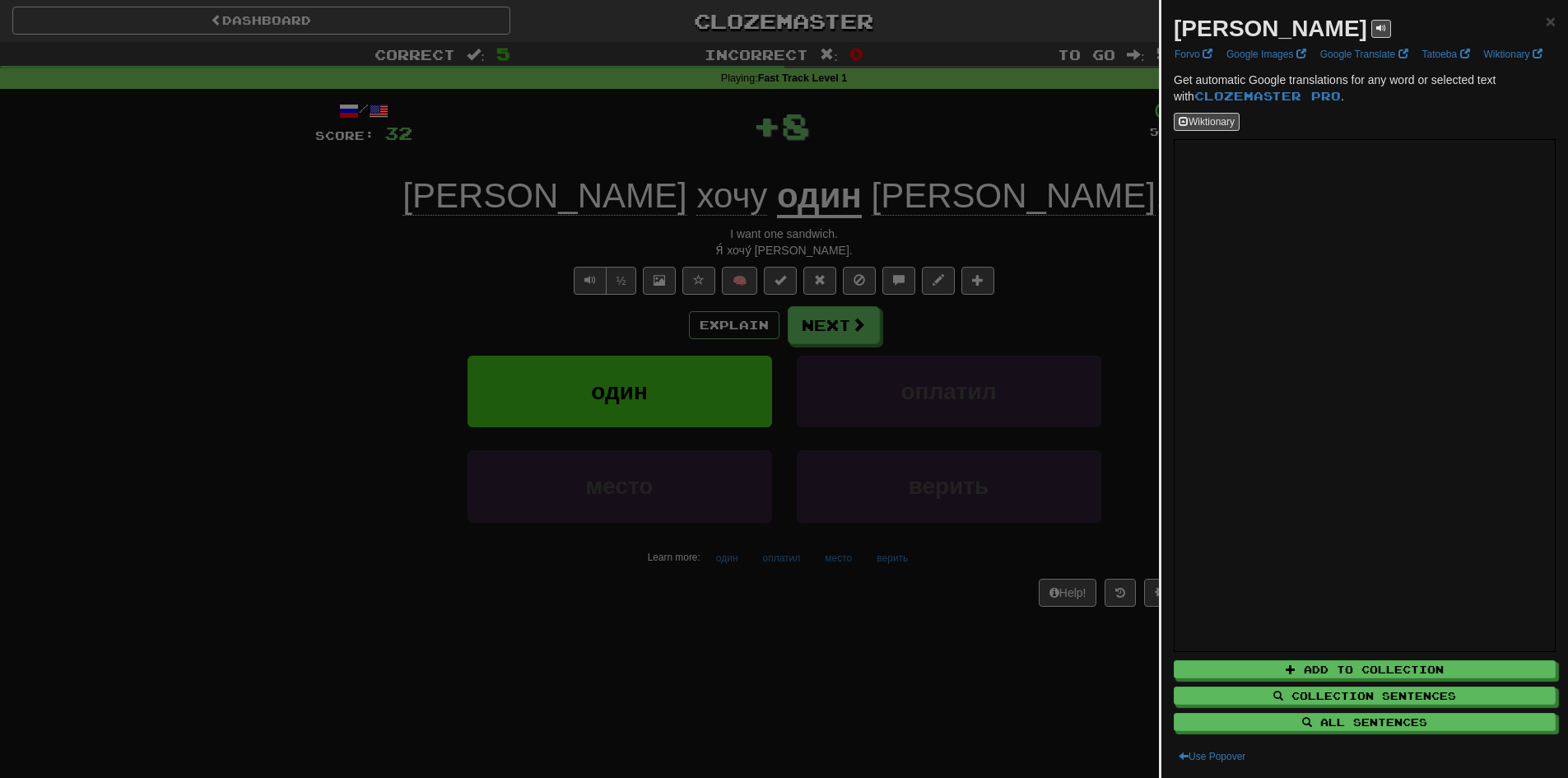
click at [907, 203] on div at bounding box center [784, 389] width 1568 height 778
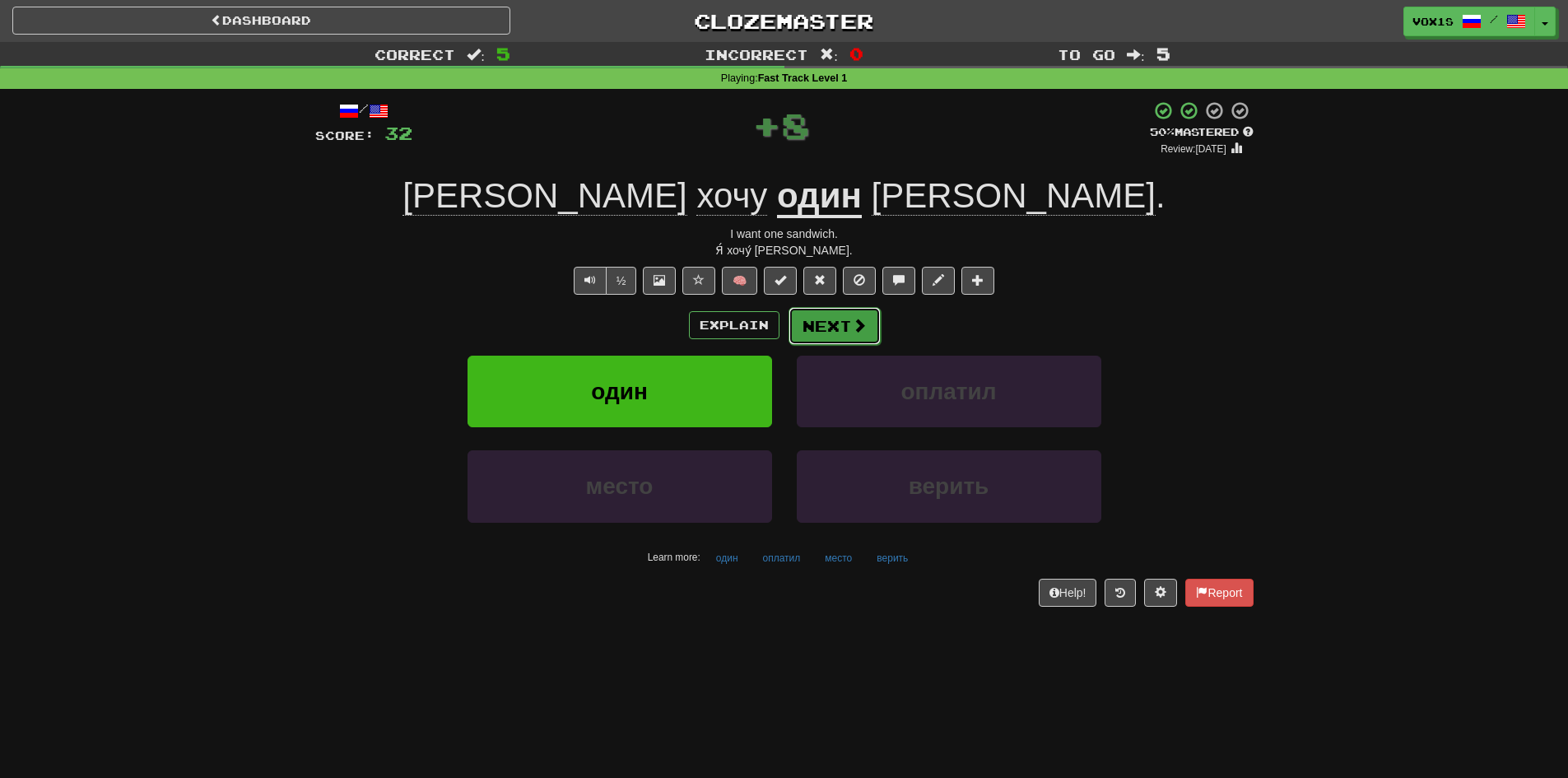
click at [843, 329] on button "Next" at bounding box center [834, 326] width 92 height 38
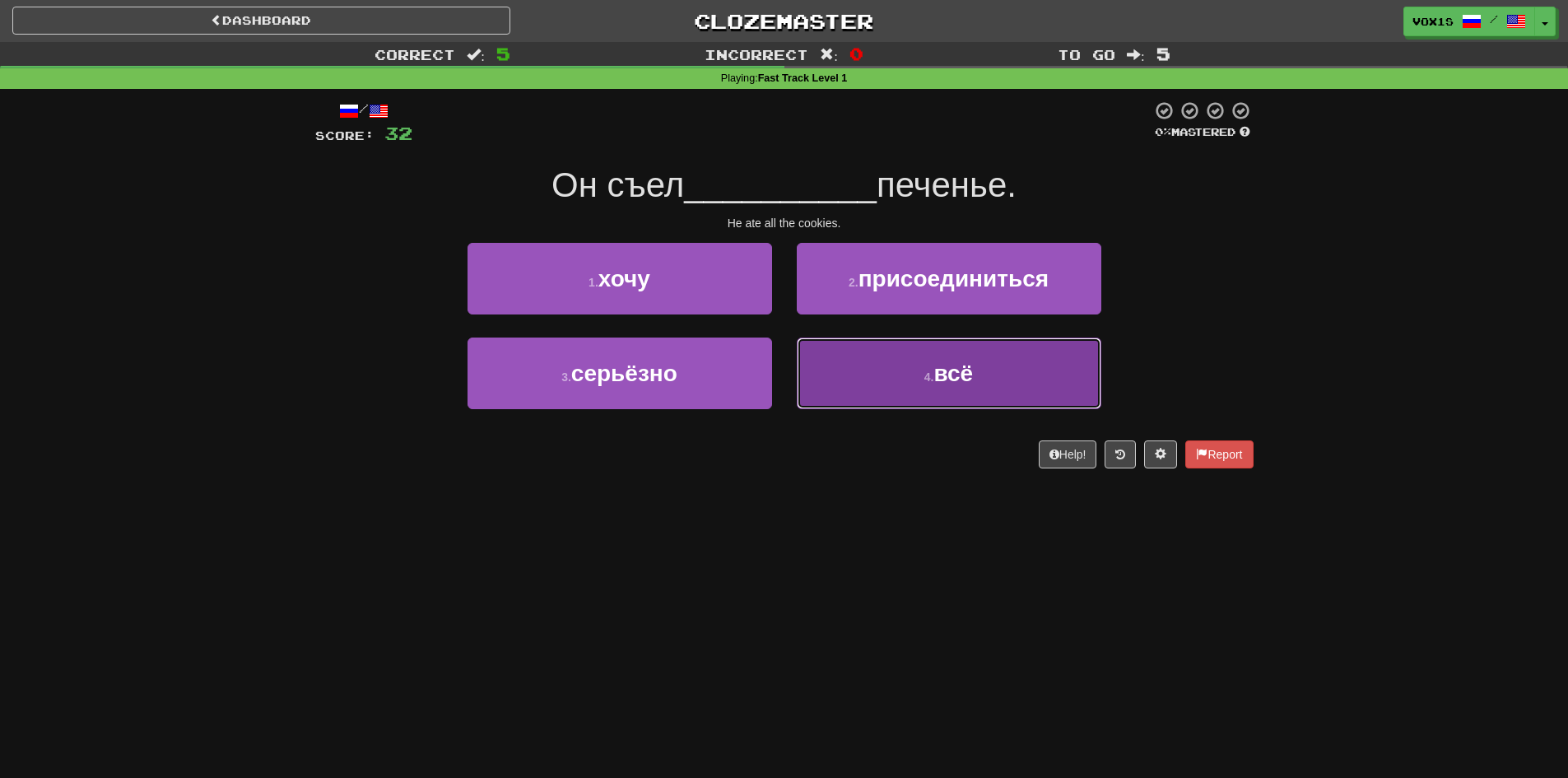
click at [872, 378] on button "4 . всё" at bounding box center [948, 373] width 304 height 72
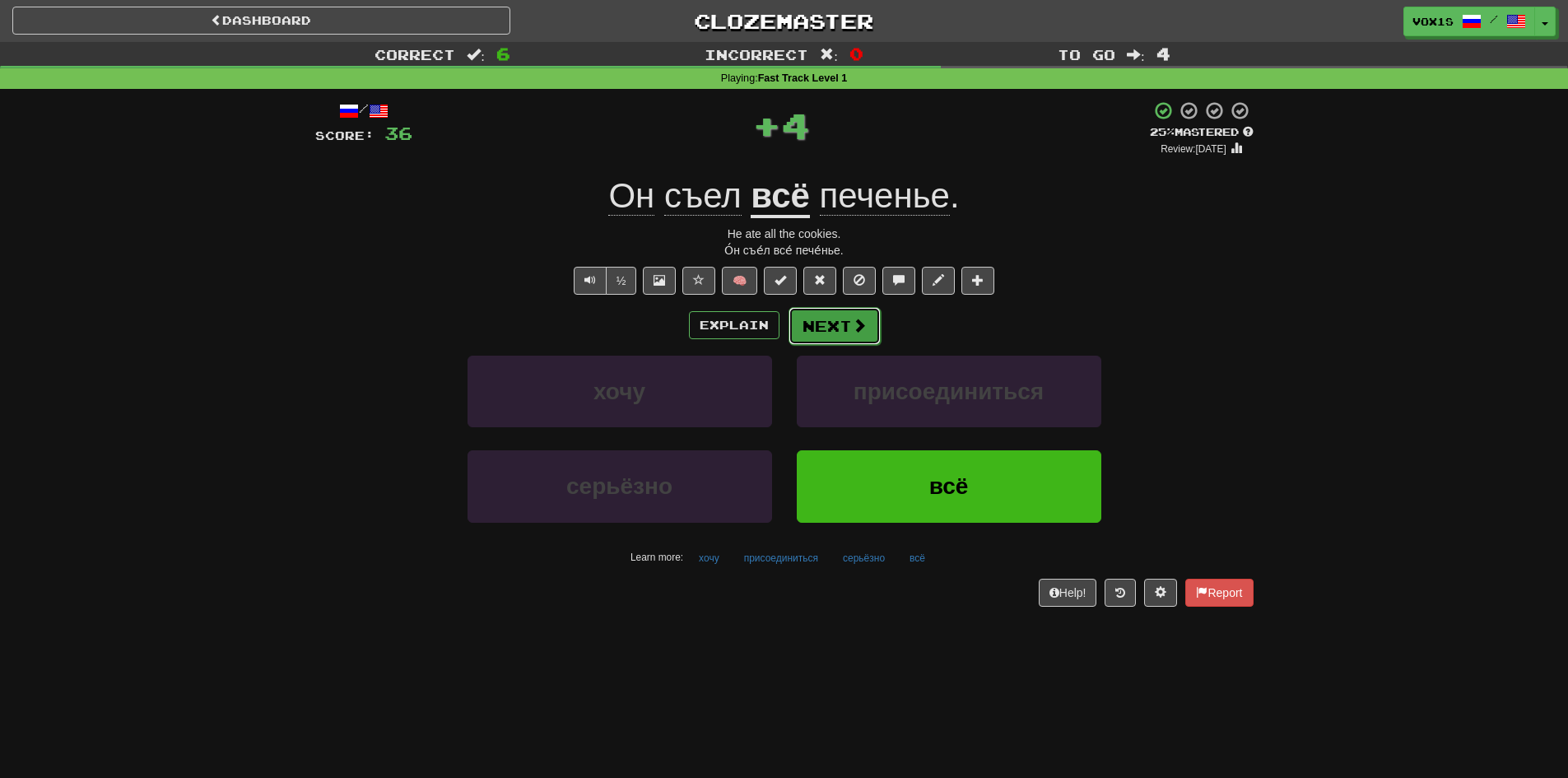
click at [866, 324] on button "Next" at bounding box center [834, 326] width 92 height 38
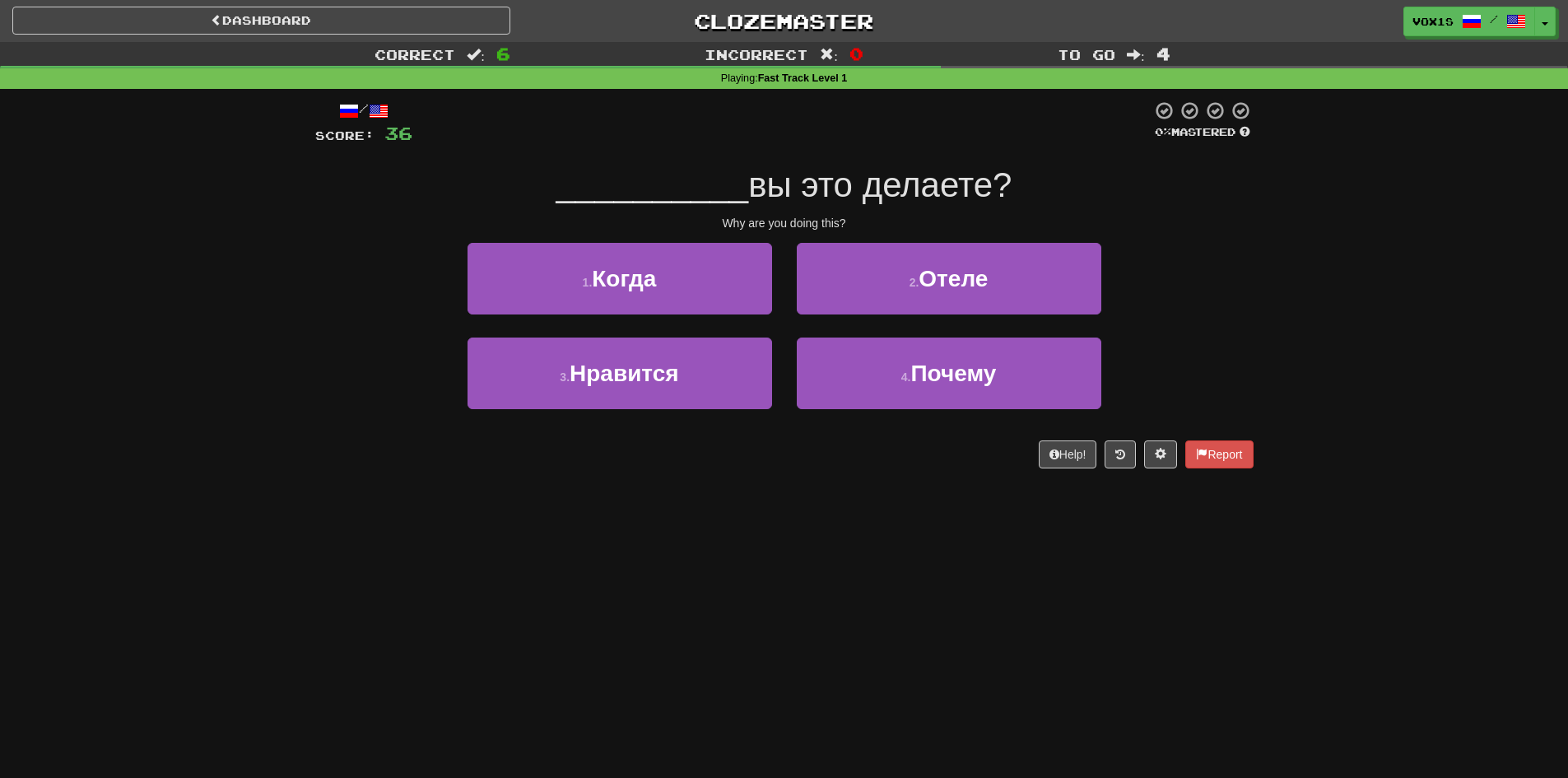
click at [783, 327] on div "1 . Когда" at bounding box center [620, 290] width 330 height 95
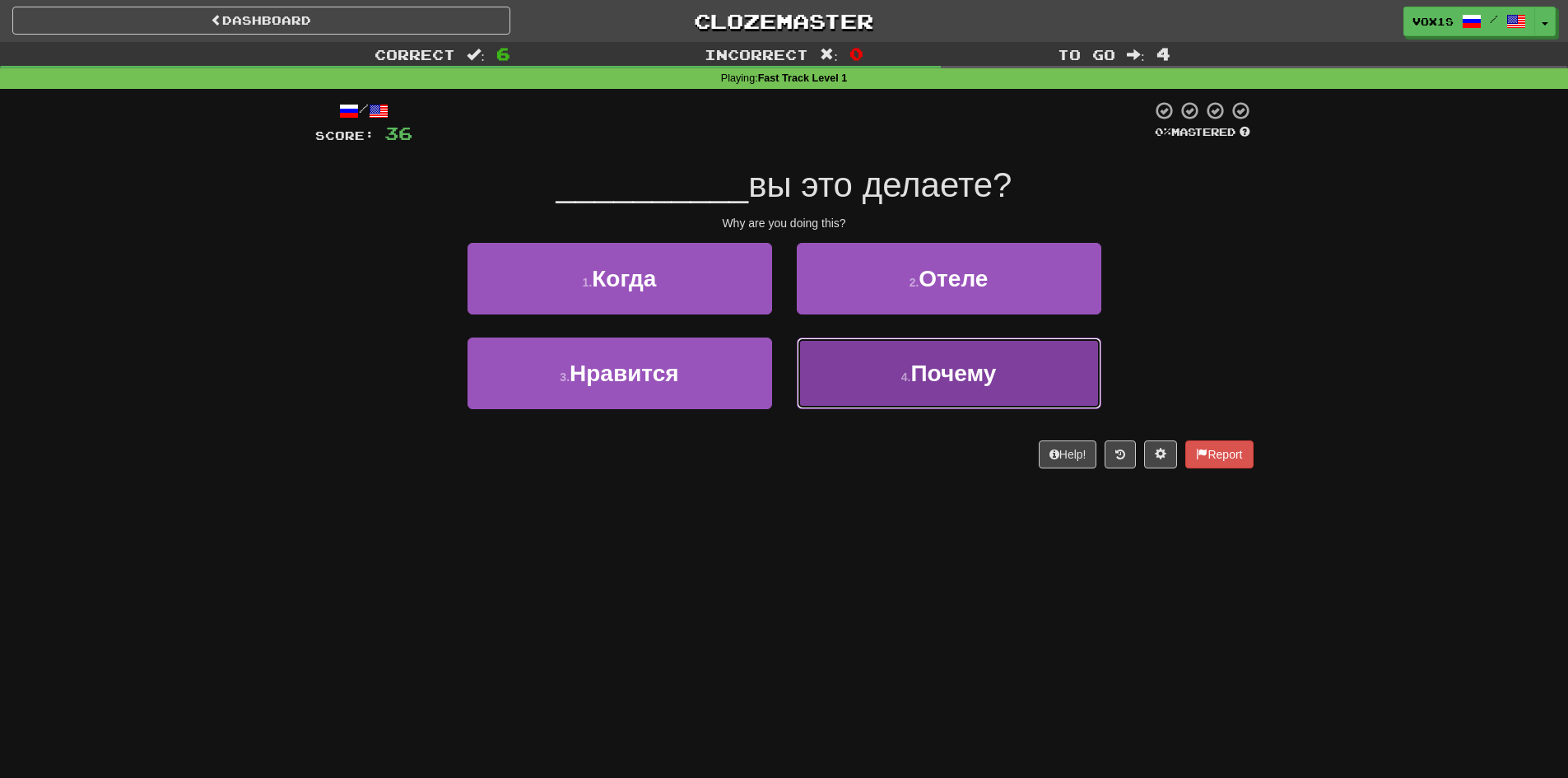
click at [890, 370] on button "4 . Почему" at bounding box center [948, 373] width 304 height 72
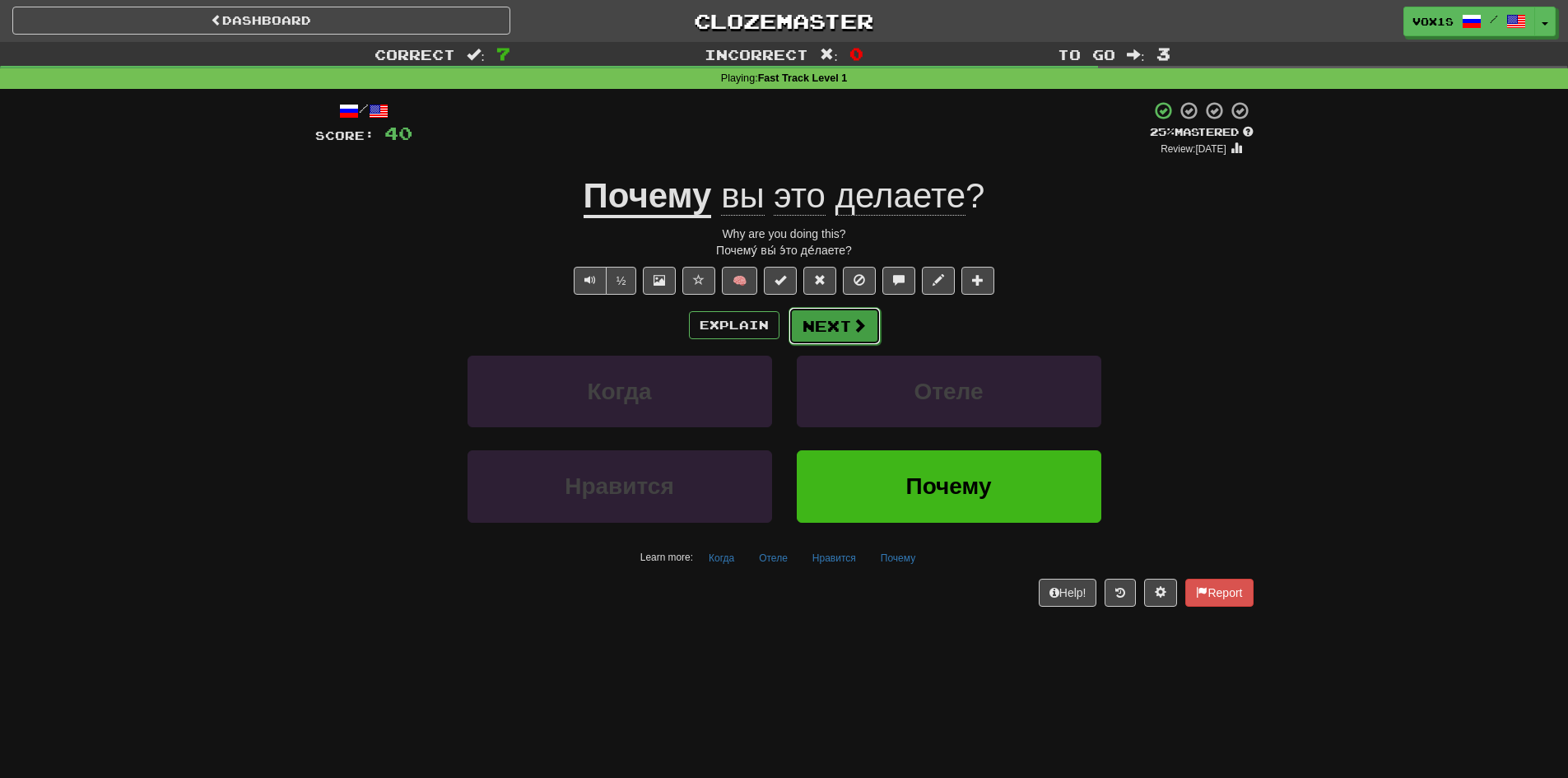
click at [847, 318] on button "Next" at bounding box center [834, 326] width 92 height 38
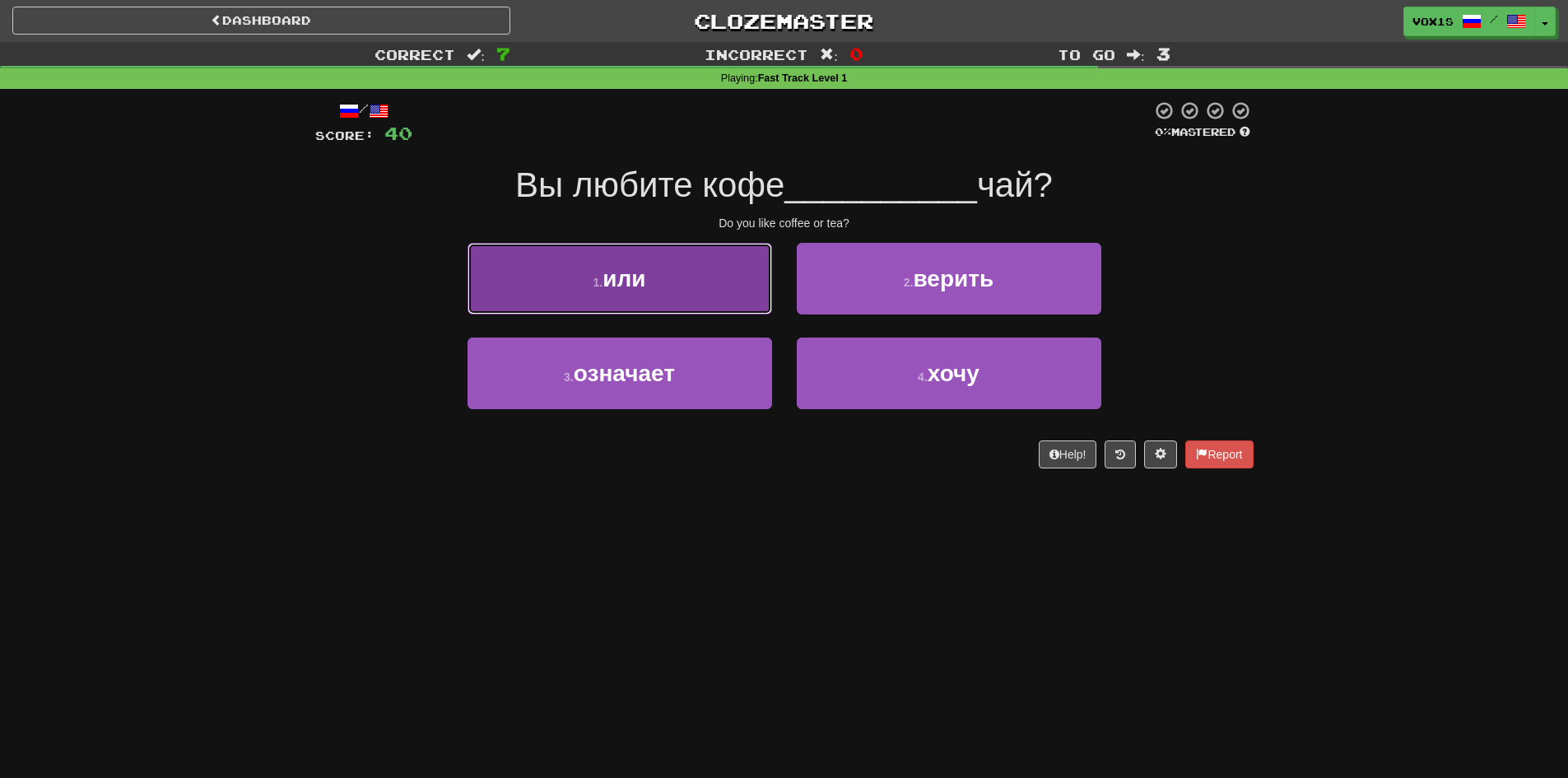
click at [705, 302] on button "1 . или" at bounding box center [620, 279] width 304 height 72
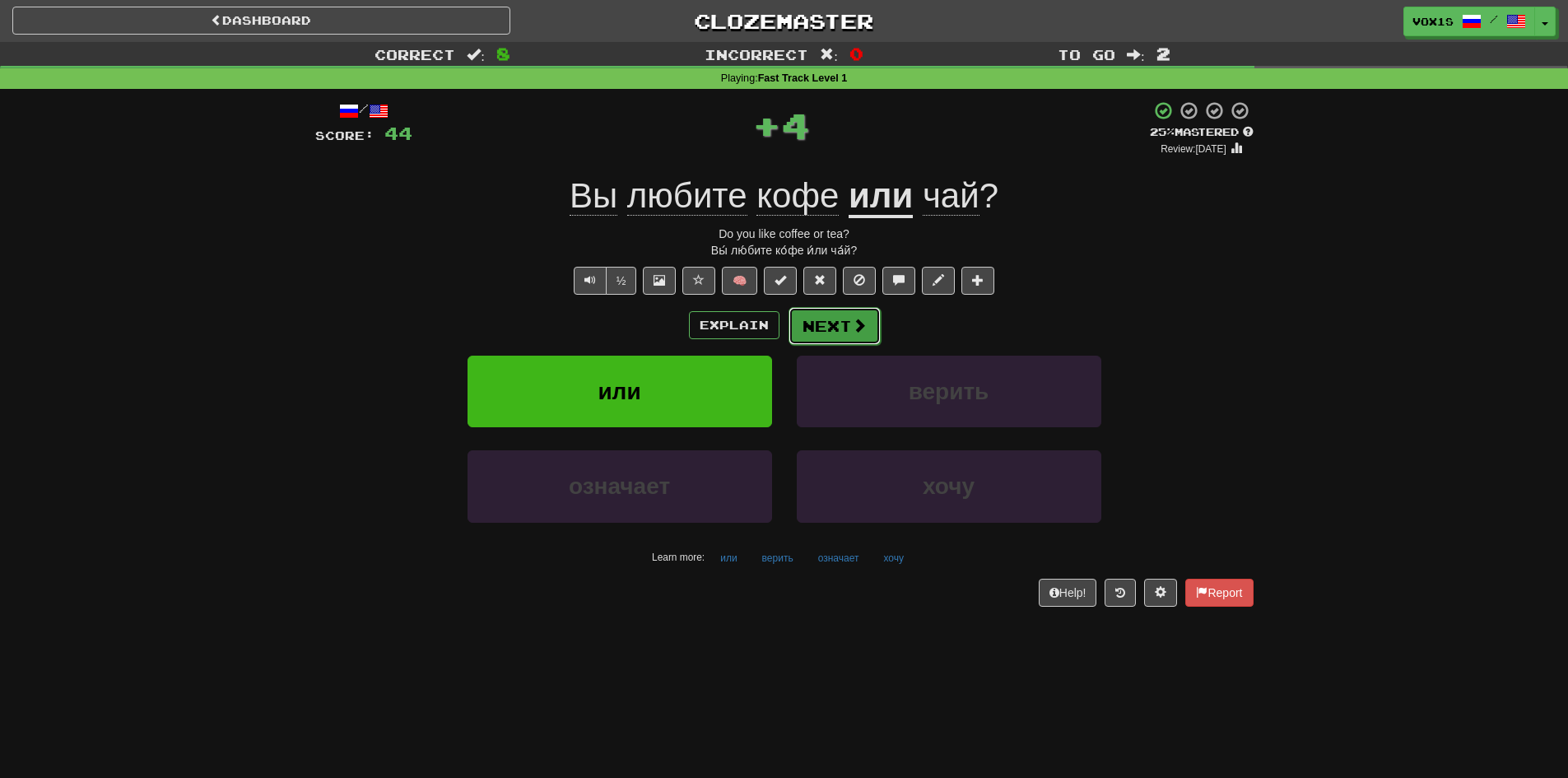
click at [824, 334] on button "Next" at bounding box center [834, 326] width 92 height 38
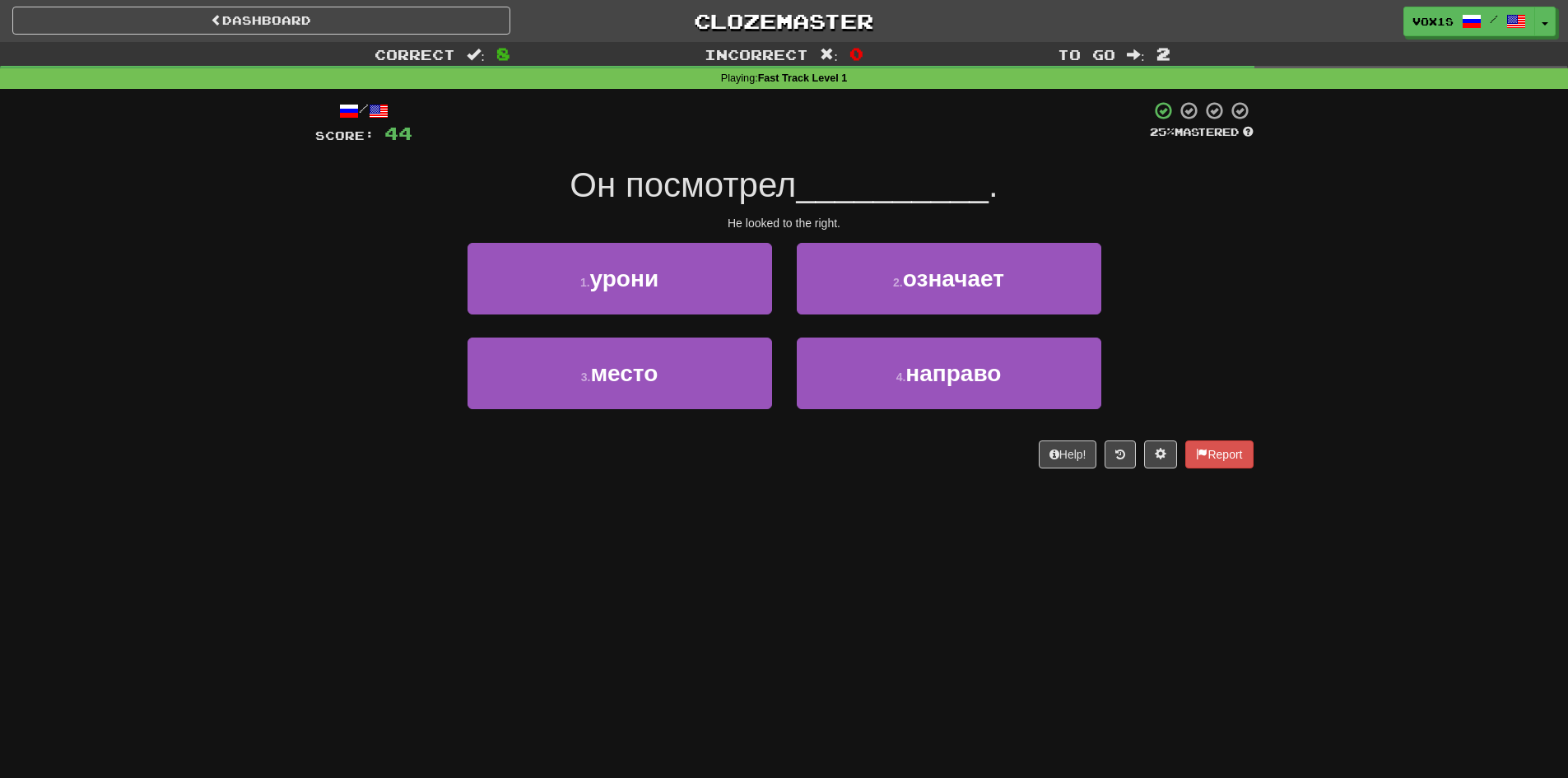
drag, startPoint x: 837, startPoint y: 151, endPoint x: 801, endPoint y: 140, distance: 37.6
click at [801, 140] on div at bounding box center [781, 123] width 737 height 45
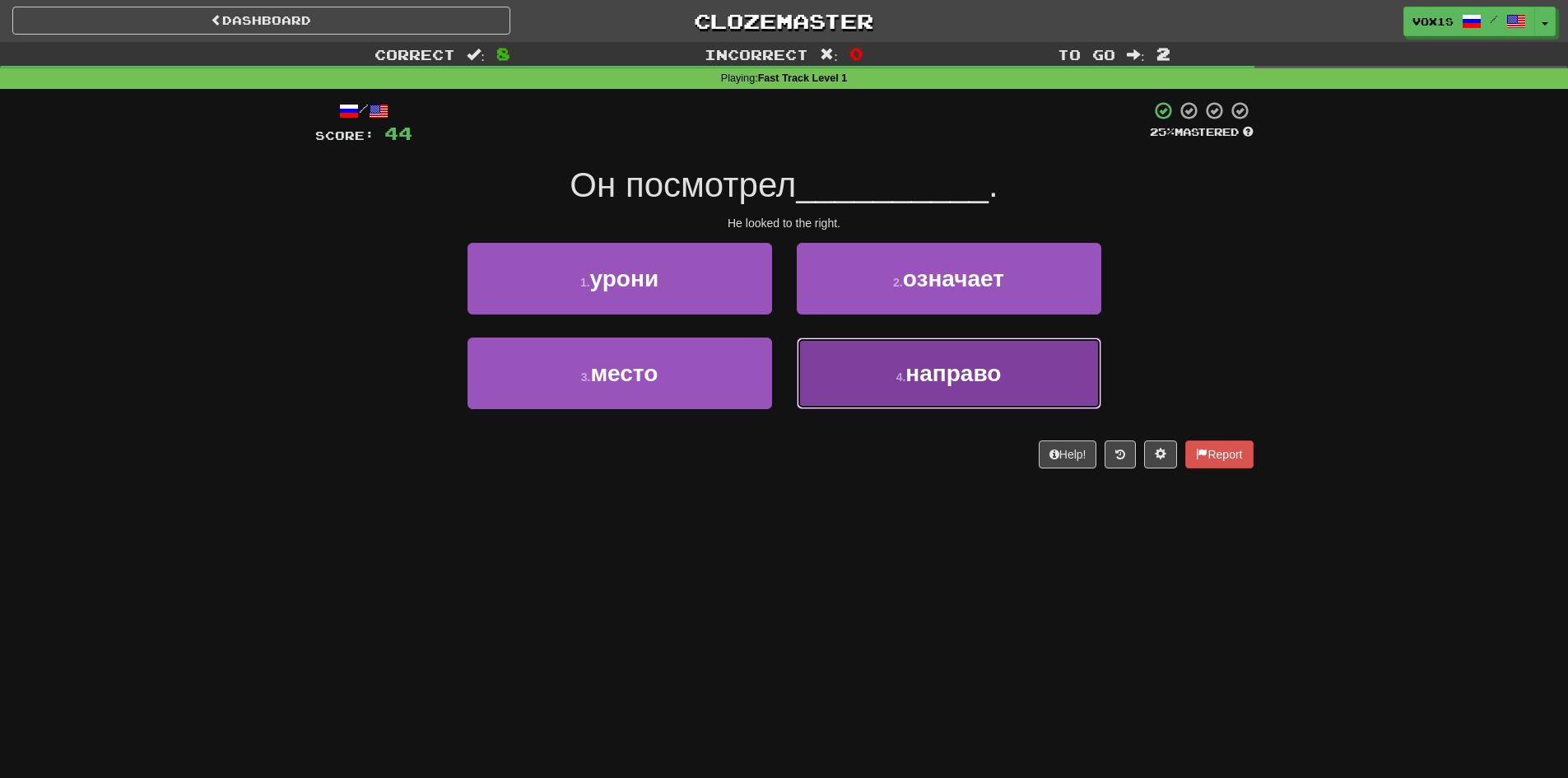
click at [905, 362] on button "4 . направо" at bounding box center [948, 373] width 304 height 72
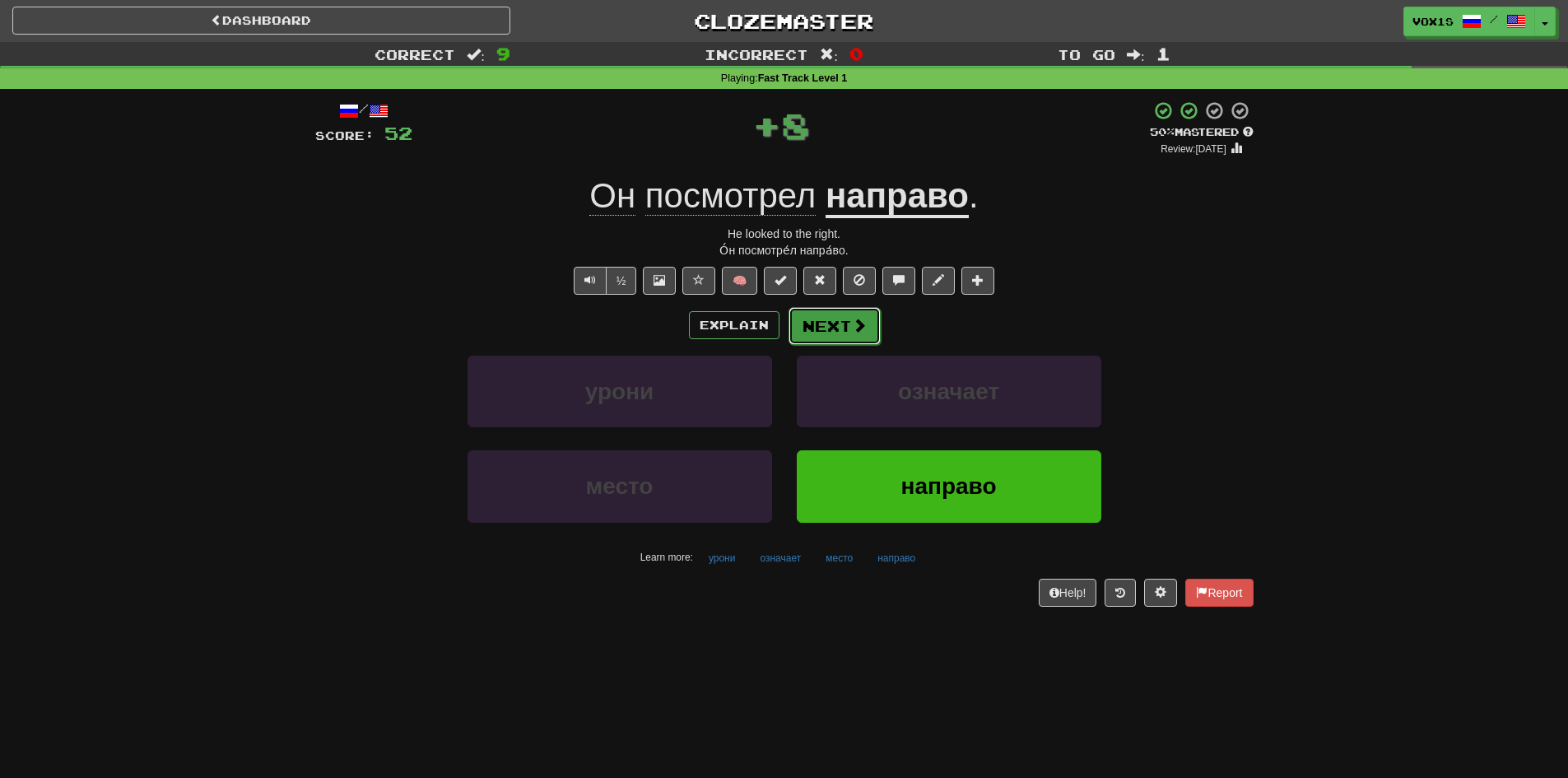
click at [845, 320] on button "Next" at bounding box center [834, 326] width 92 height 38
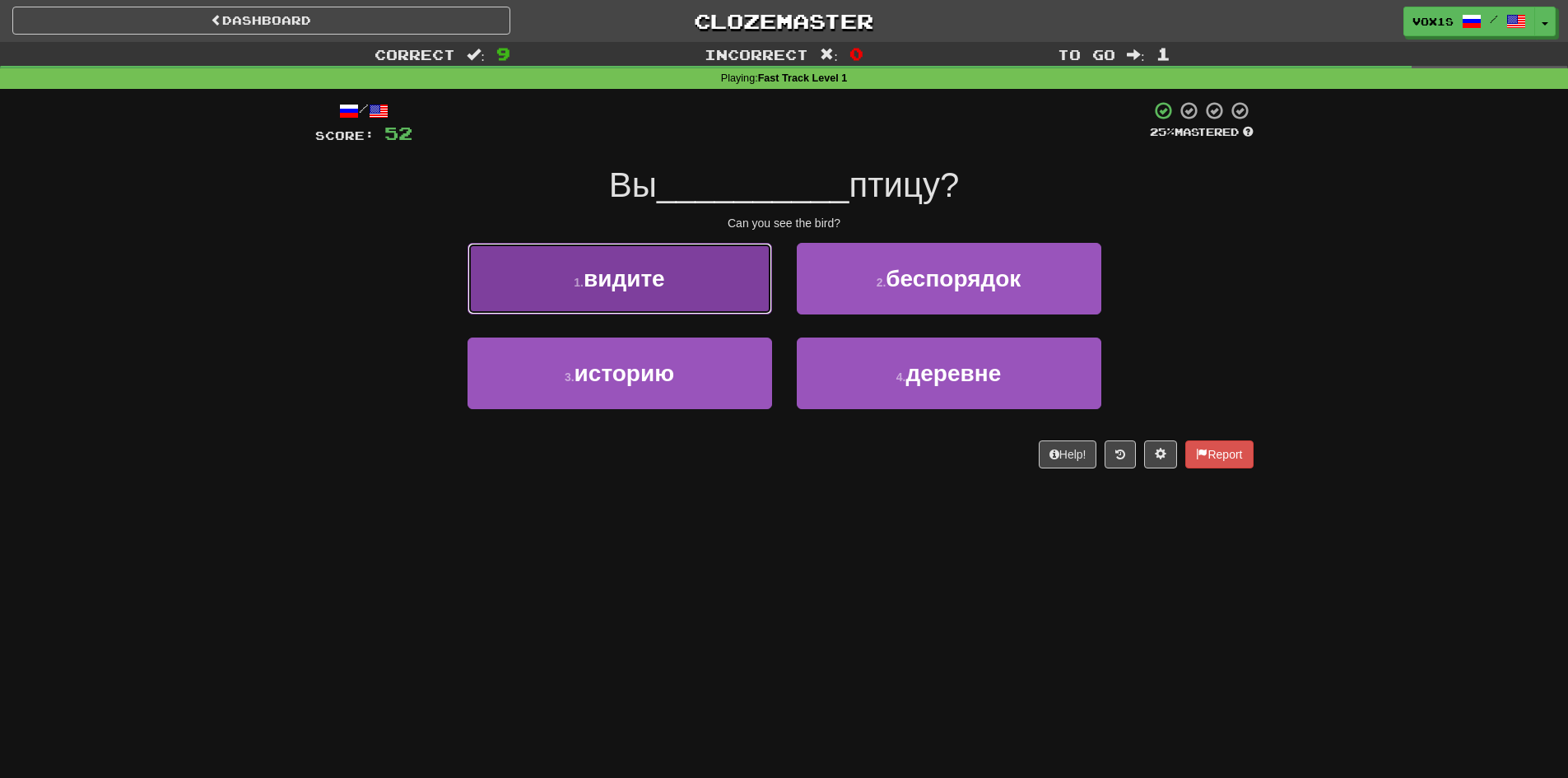
click at [750, 311] on button "1 . видите" at bounding box center [620, 279] width 304 height 72
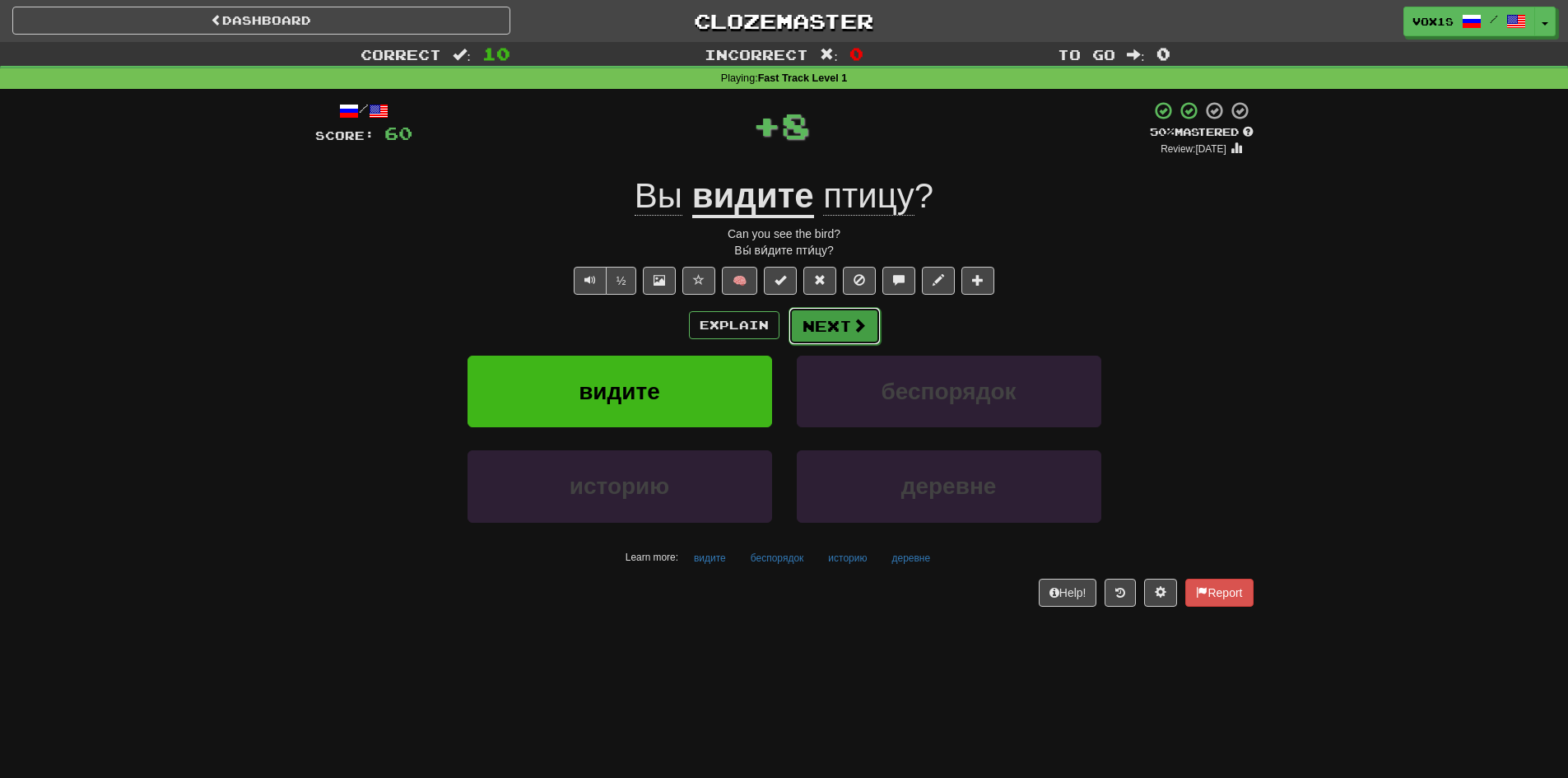
click at [816, 328] on button "Next" at bounding box center [834, 326] width 92 height 38
